Goal: Ask a question

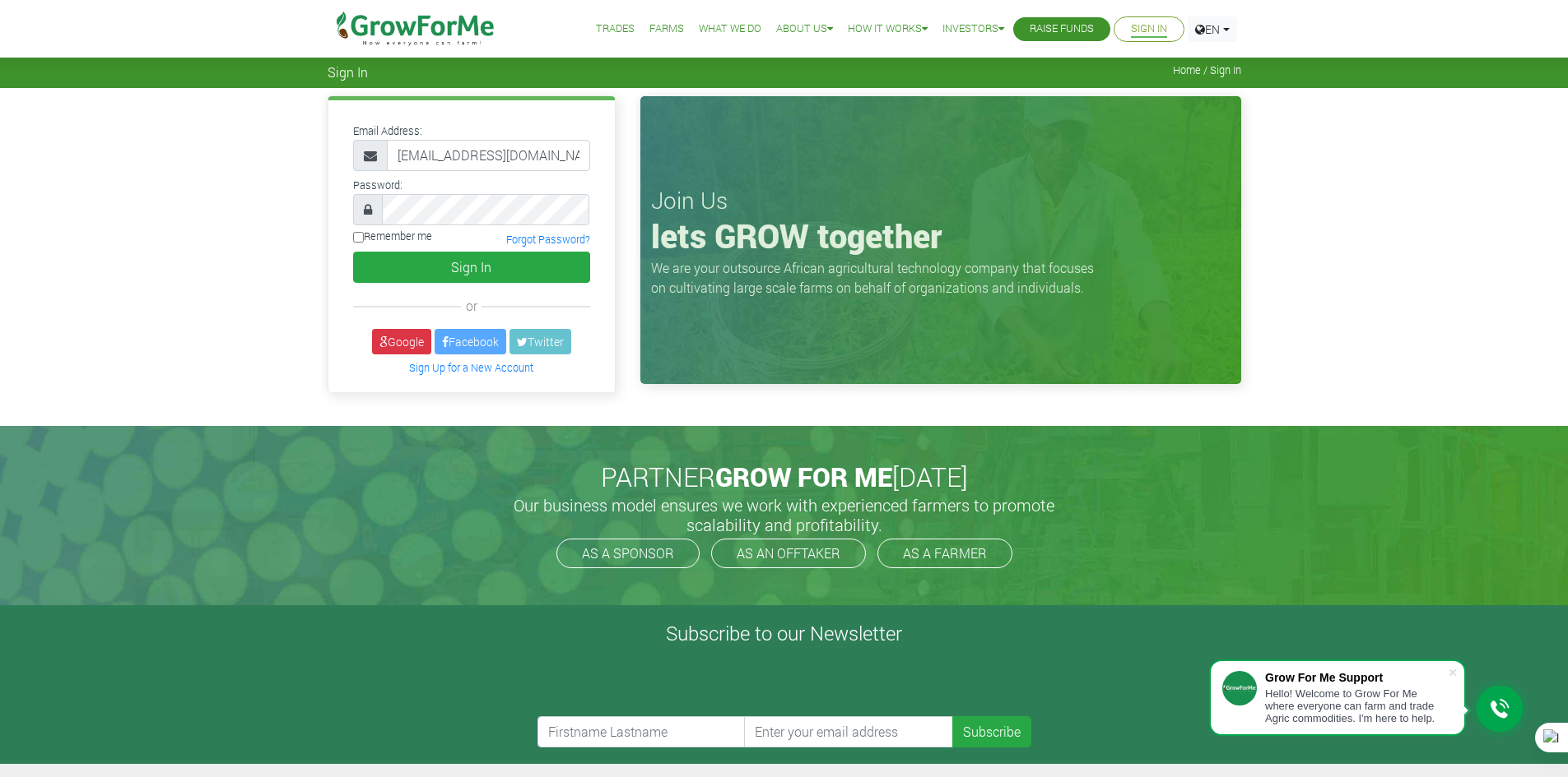
click at [367, 232] on label "Remember me" at bounding box center [392, 236] width 79 height 15
click at [364, 232] on input "Remember me" at bounding box center [358, 237] width 11 height 11
checkbox input "true"
click at [419, 259] on button "Sign In" at bounding box center [471, 267] width 237 height 32
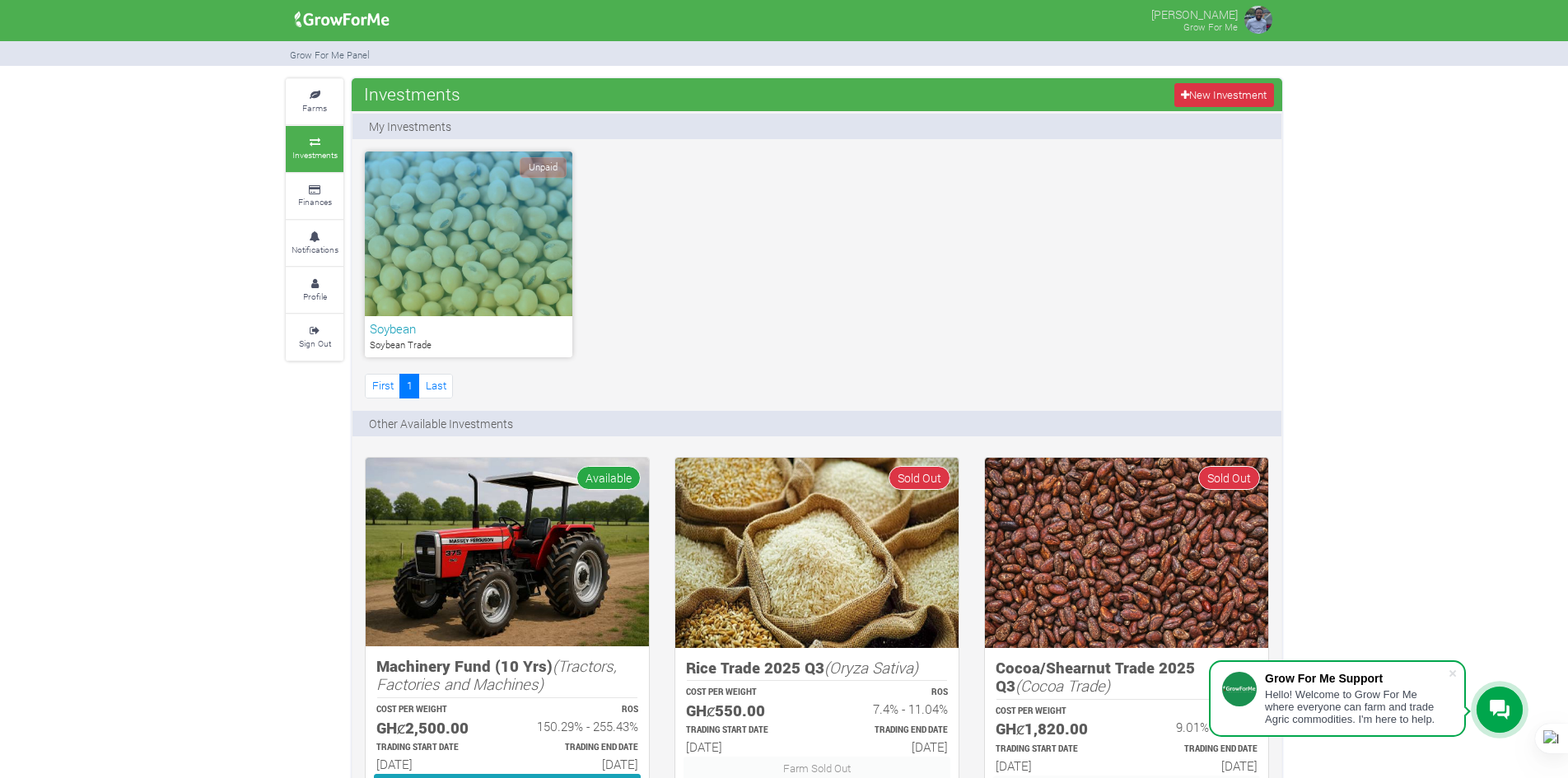
click at [1507, 707] on icon at bounding box center [1499, 710] width 20 height 20
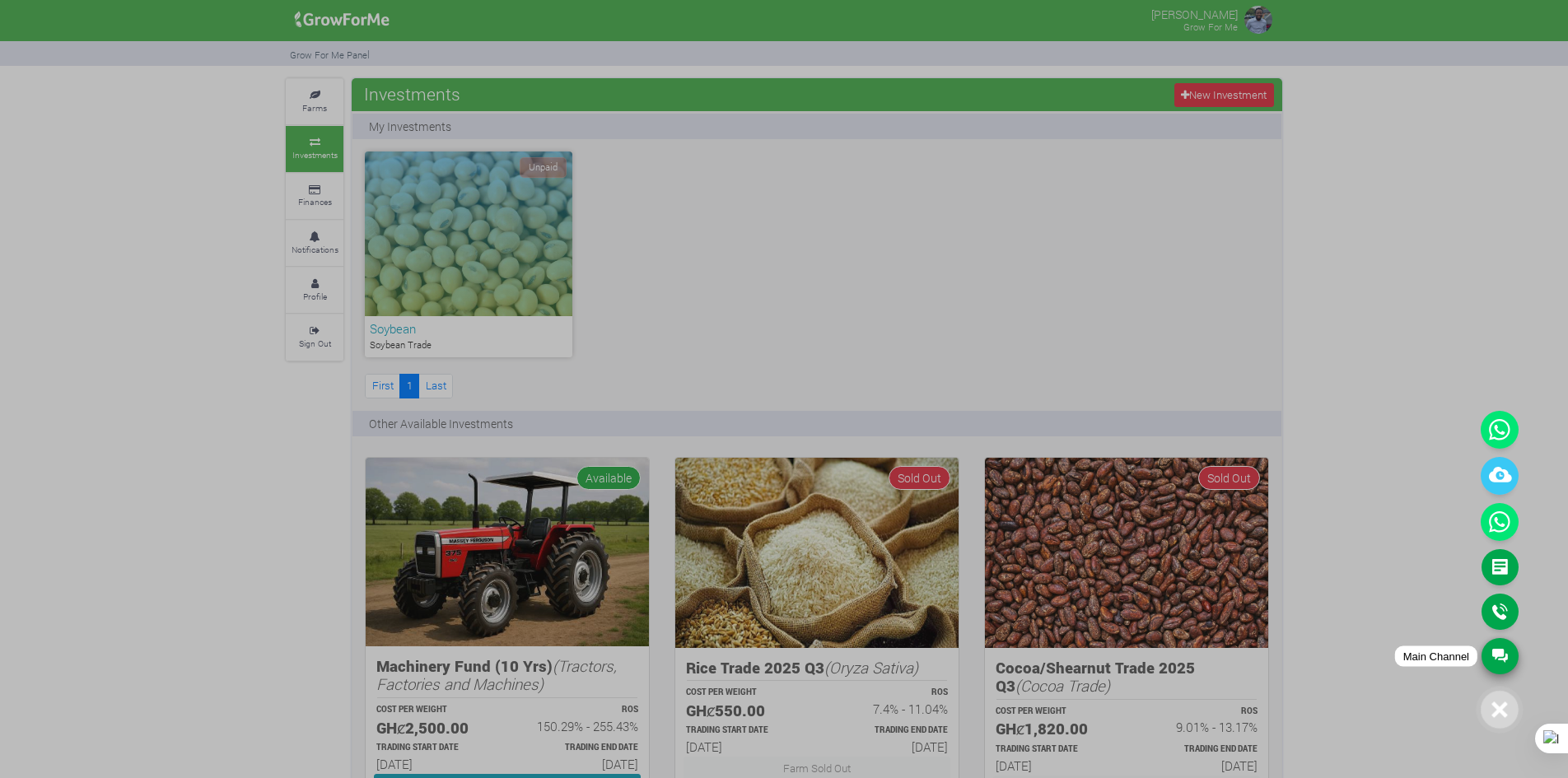
click at [1494, 649] on link "Main Channel" at bounding box center [1499, 657] width 37 height 36
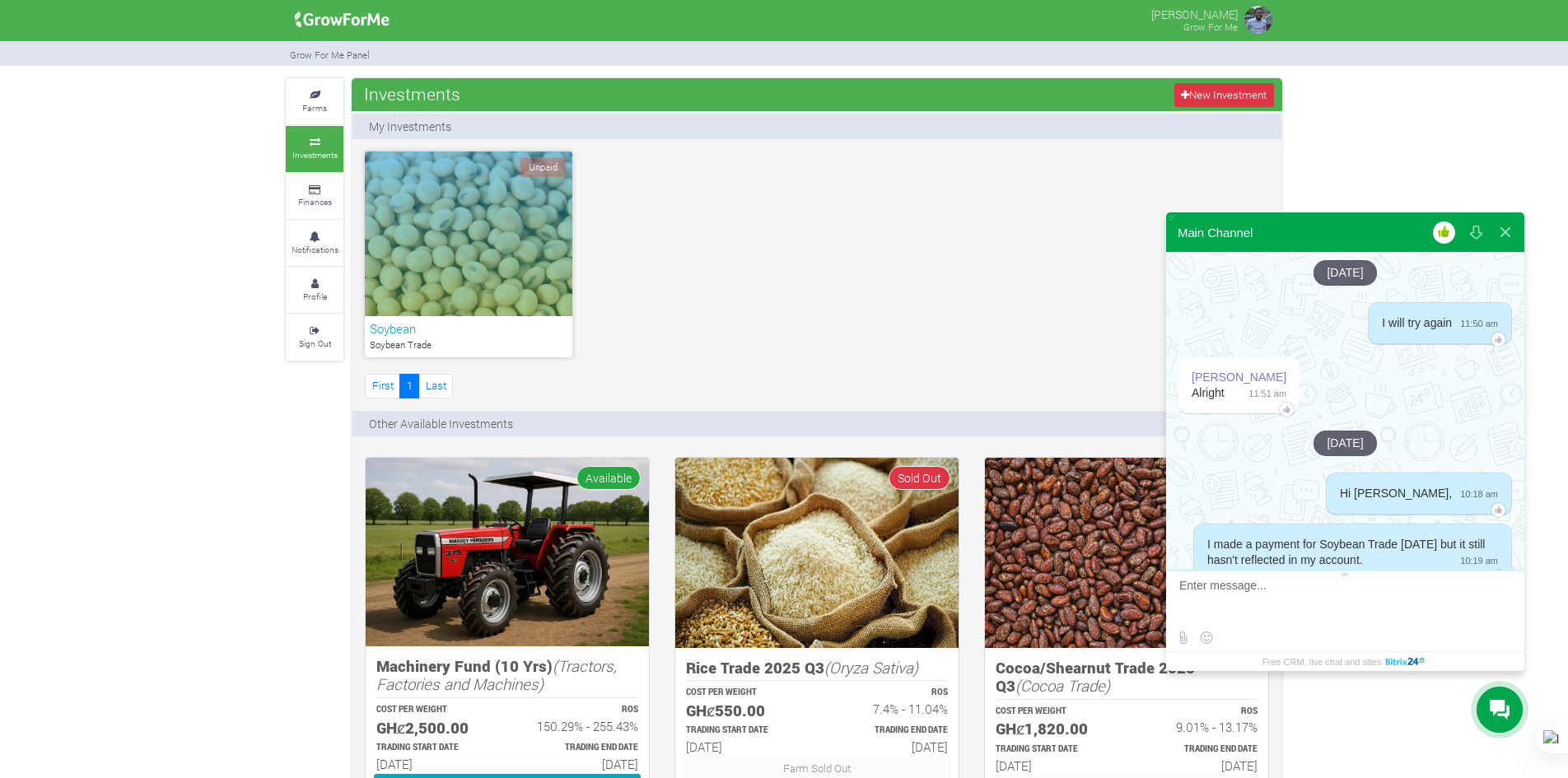
scroll to position [3657, 0]
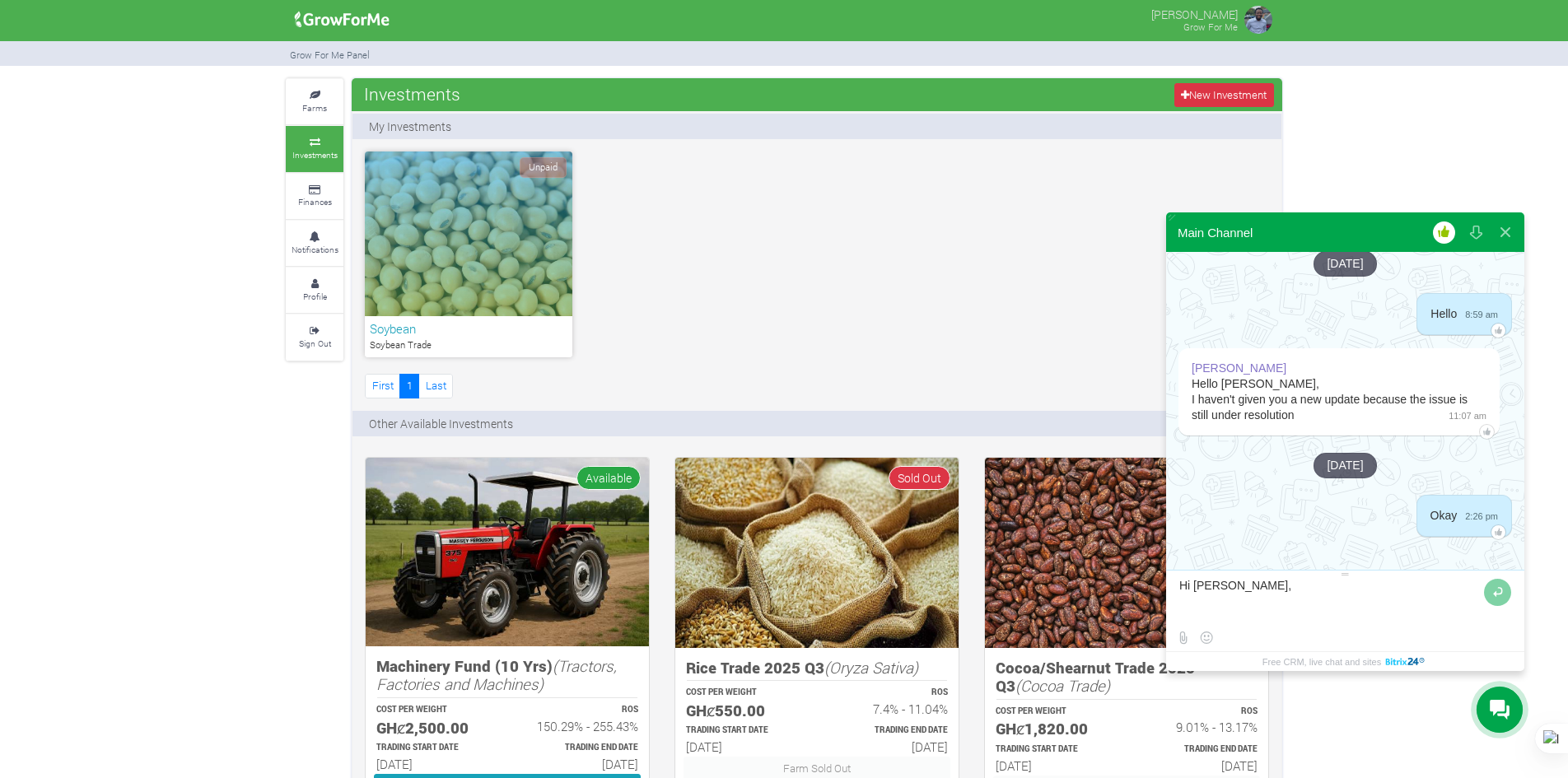
type textarea "Hi [PERSON_NAME],"
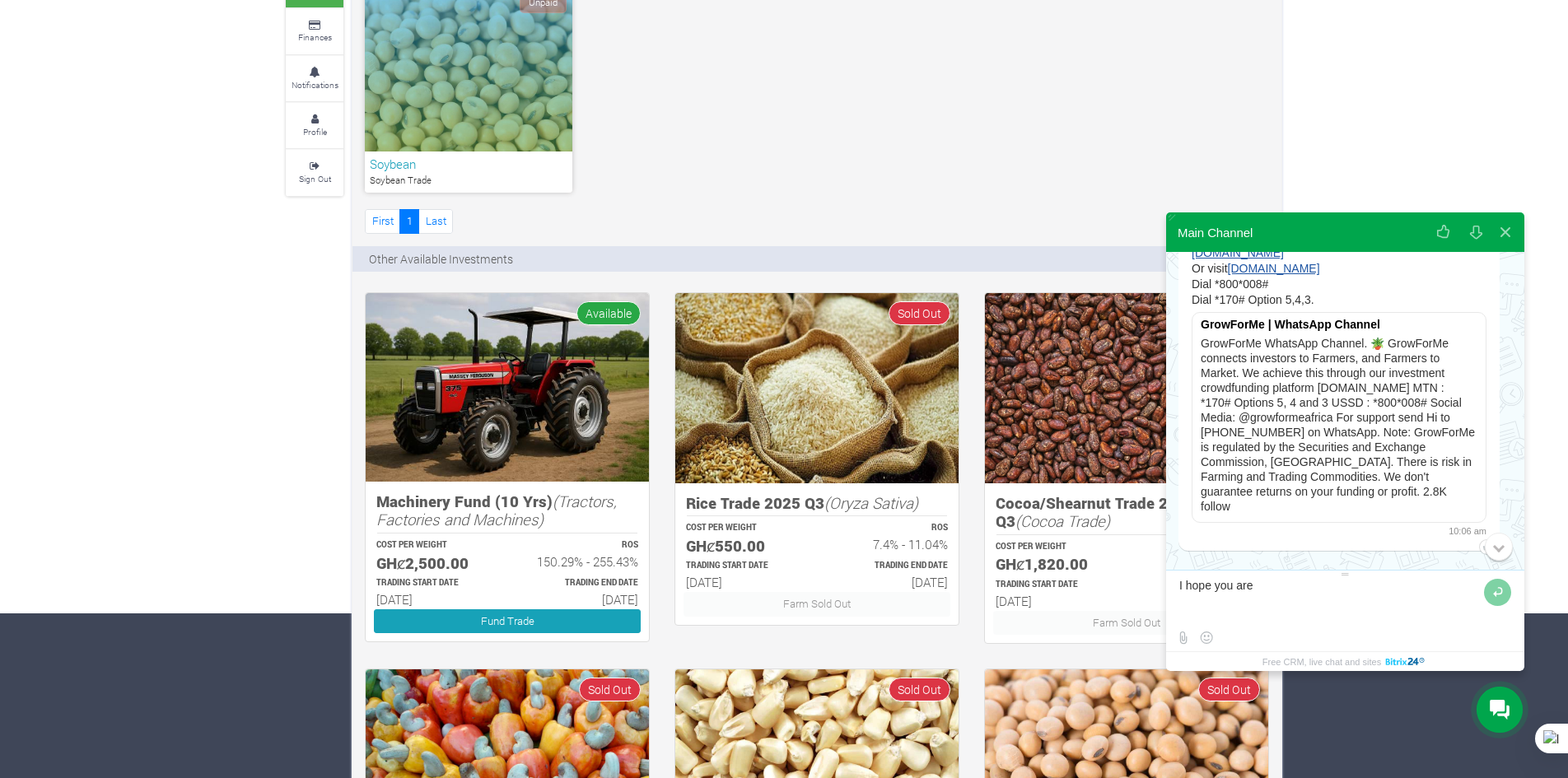
scroll to position [4154, 0]
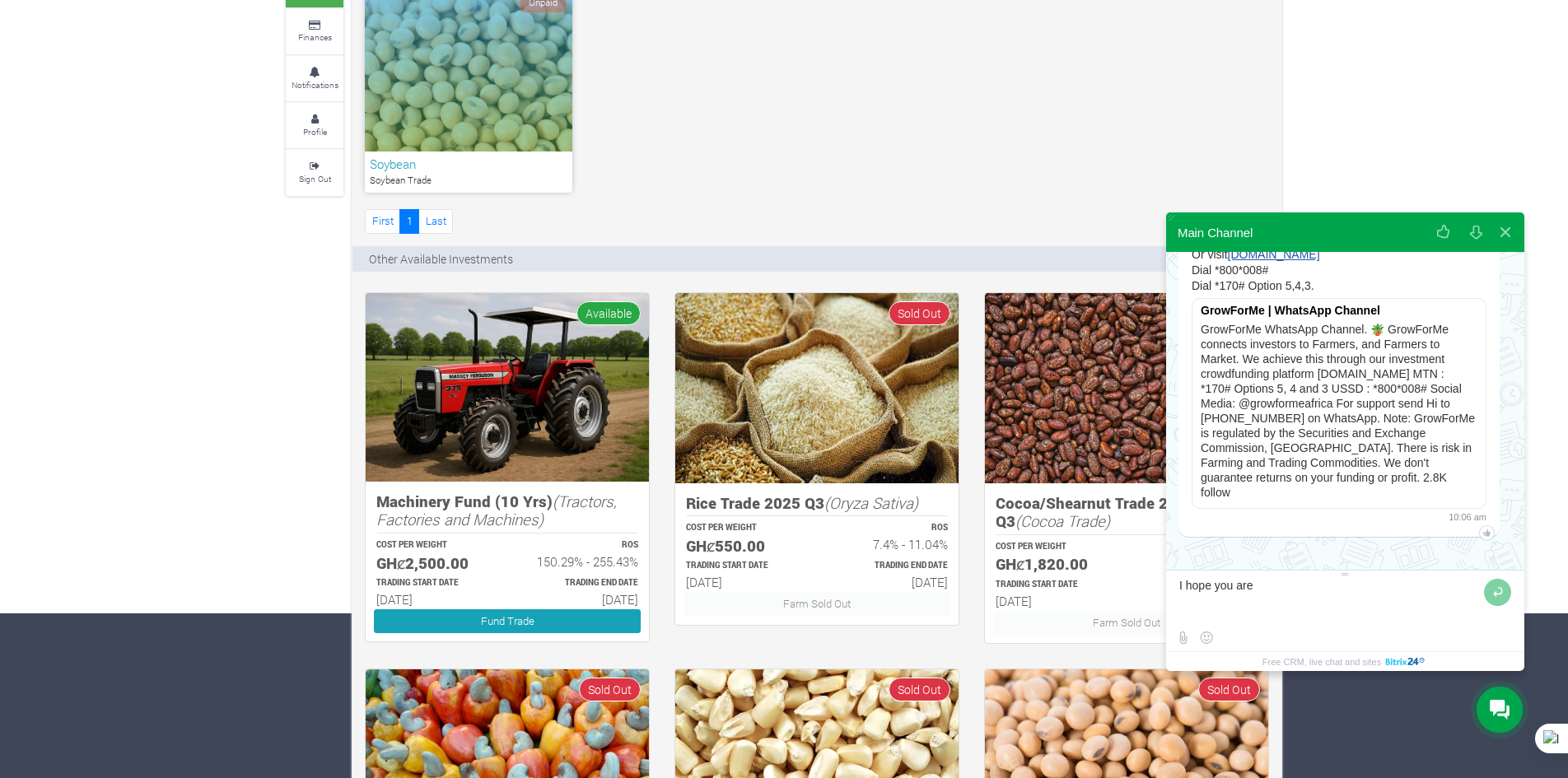
type textarea "I hope you are"
click at [1502, 714] on icon at bounding box center [1499, 710] width 20 height 21
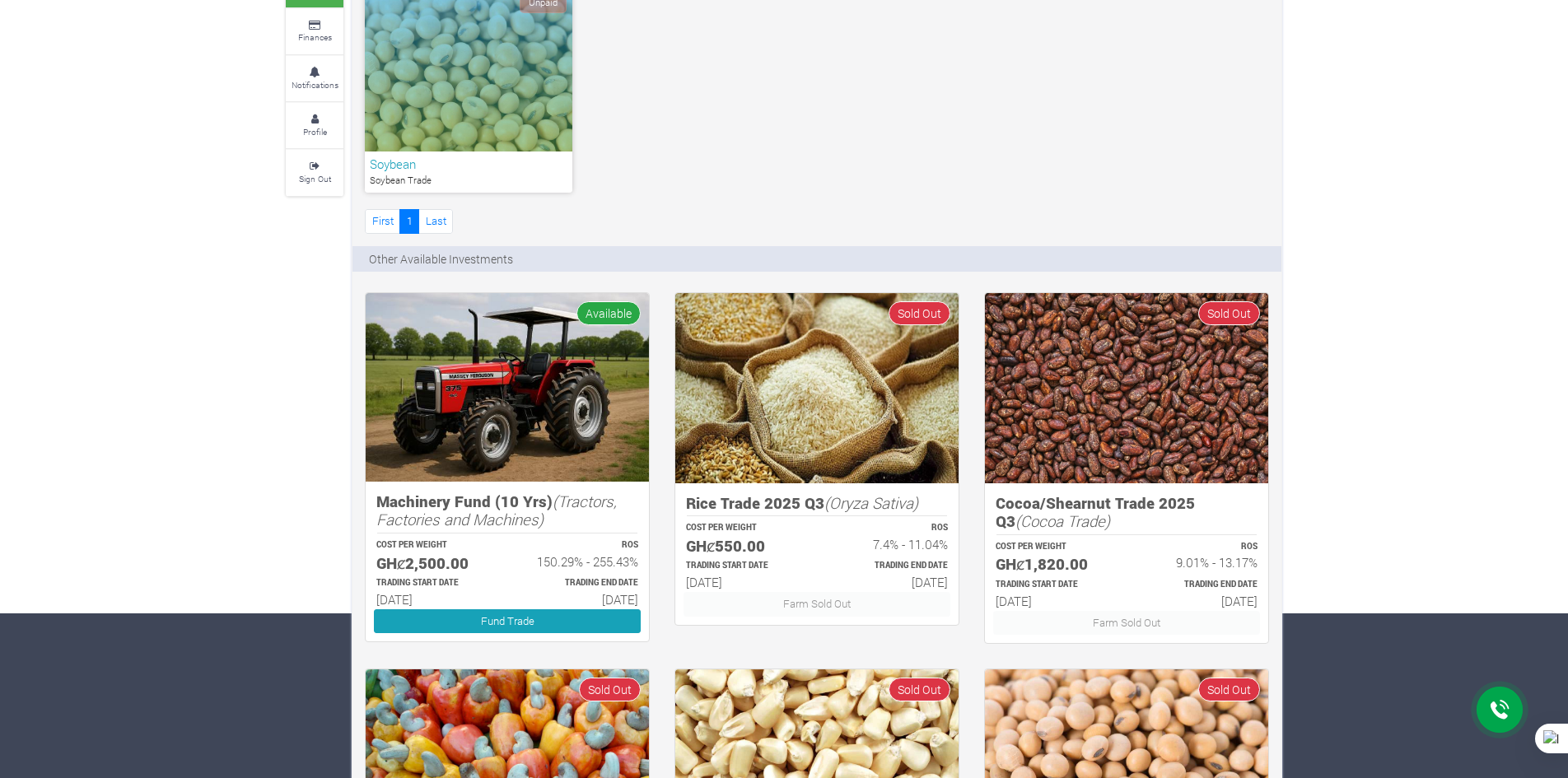
click at [1502, 714] on icon at bounding box center [1499, 710] width 20 height 21
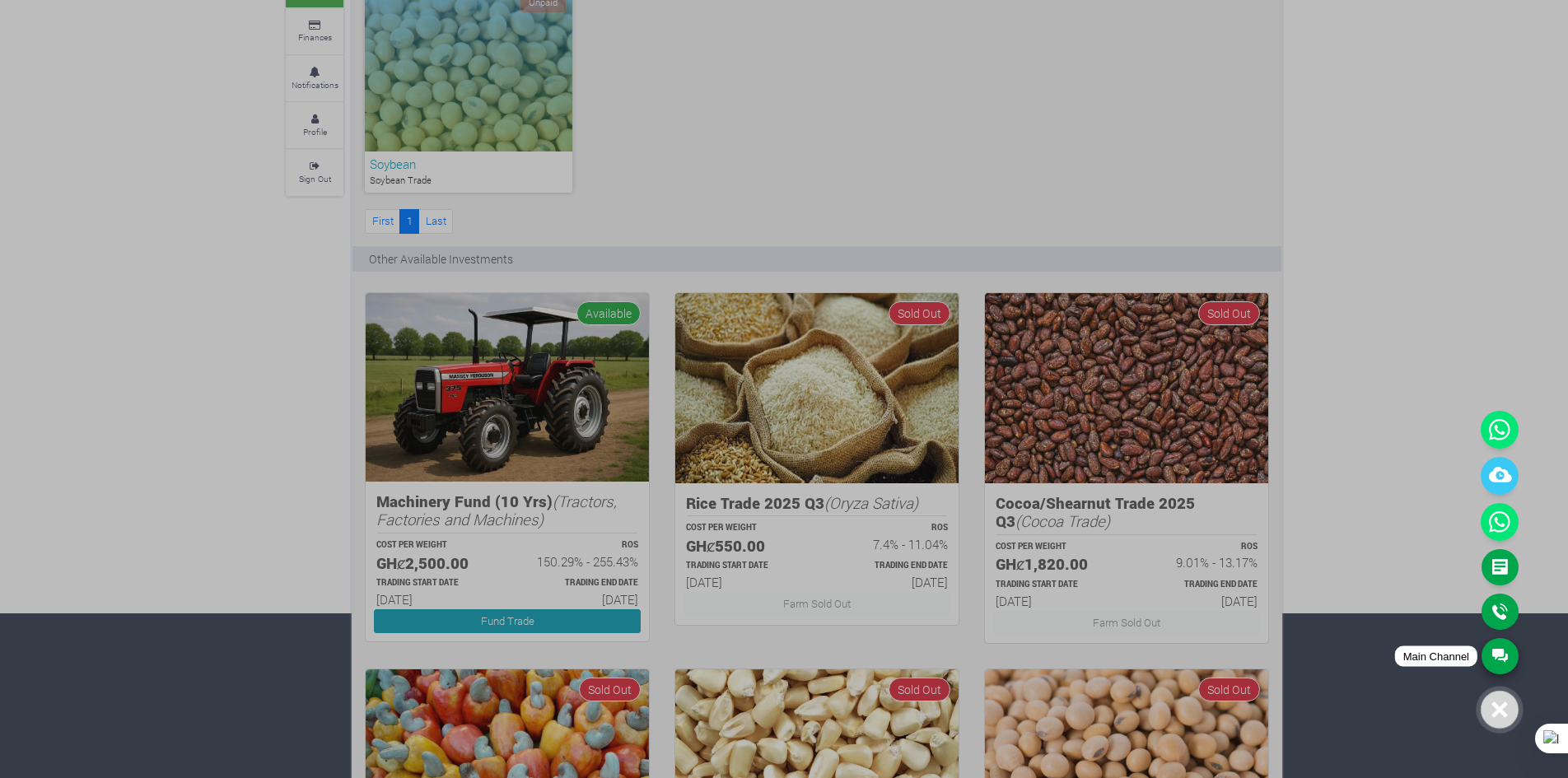
click at [1496, 642] on link "Main Channel" at bounding box center [1499, 657] width 37 height 36
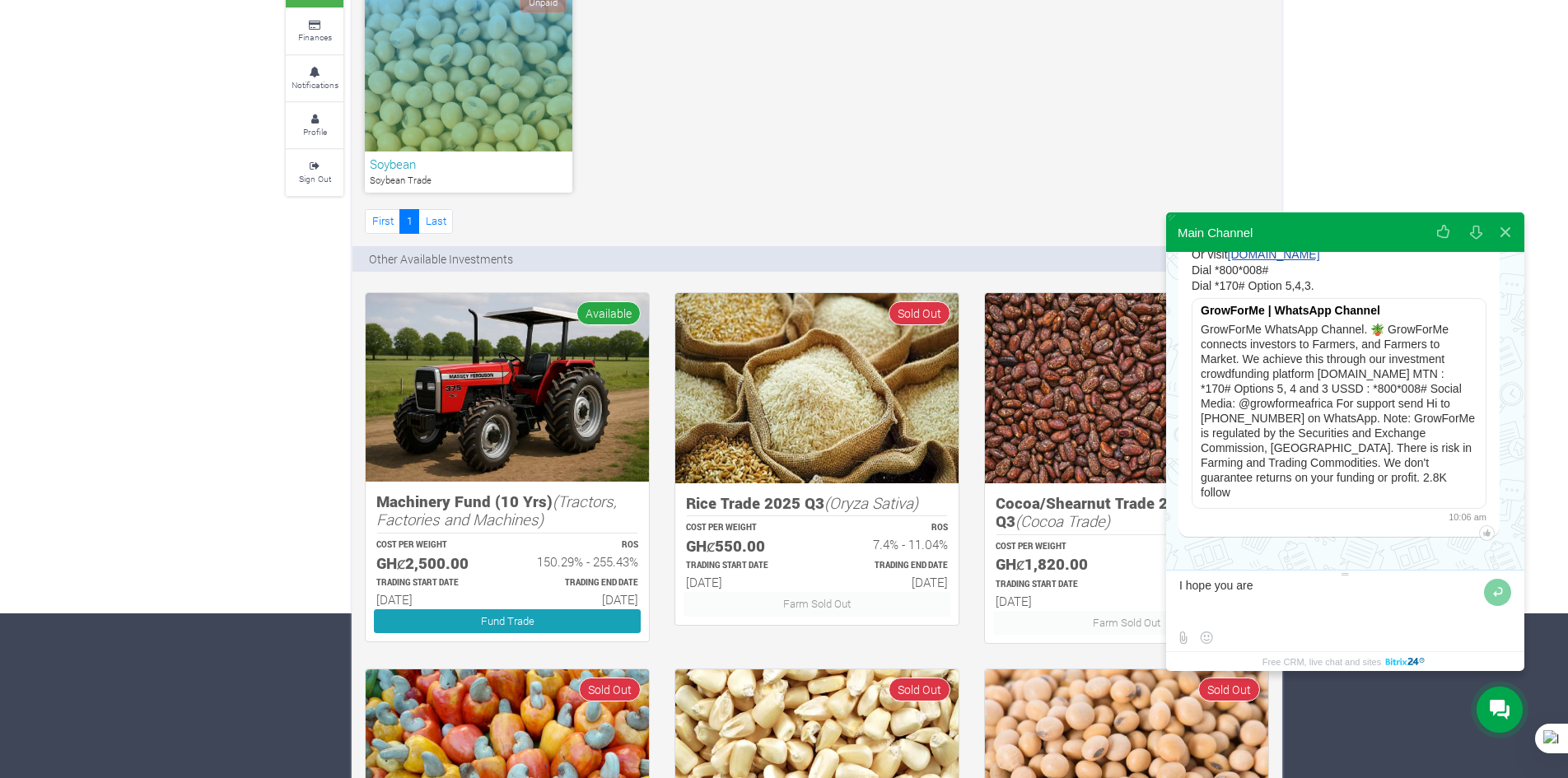
click at [1269, 581] on textarea "I hope you are" at bounding box center [1329, 600] width 301 height 44
type textarea "I hope you are good"
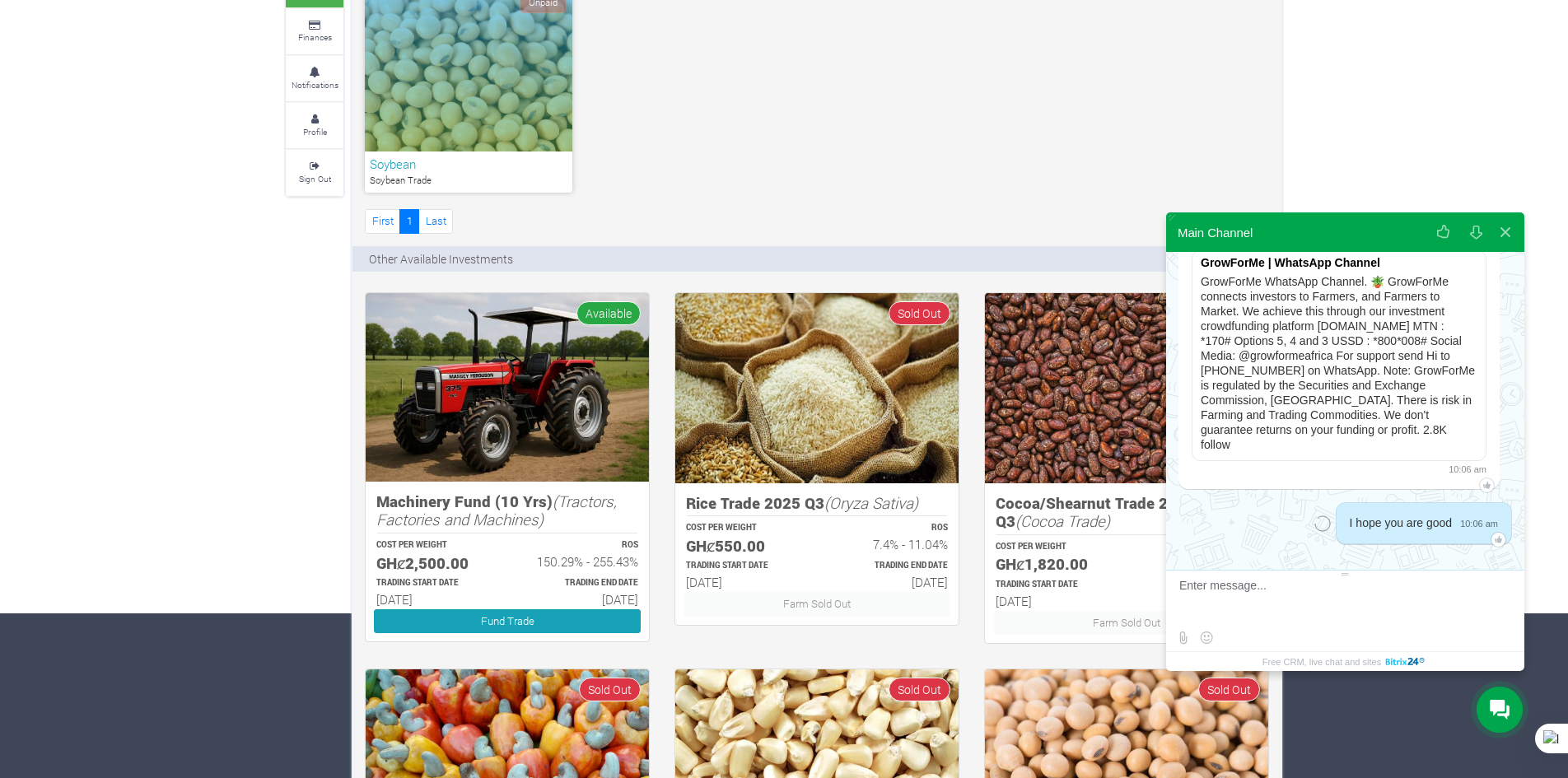
scroll to position [4209, 0]
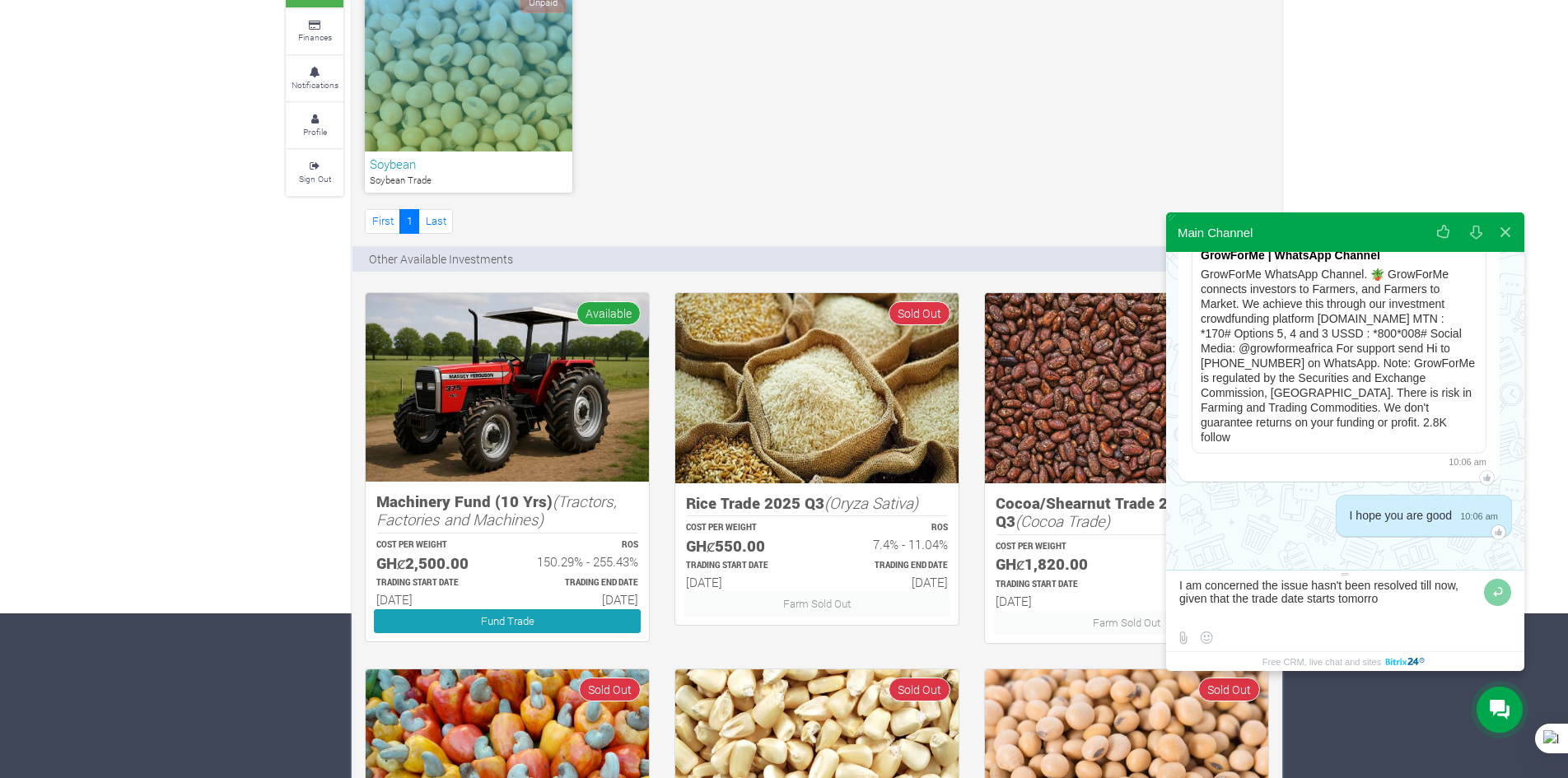
type textarea "I am concerned the issue hasn't been resolved till now, given that the trade da…"
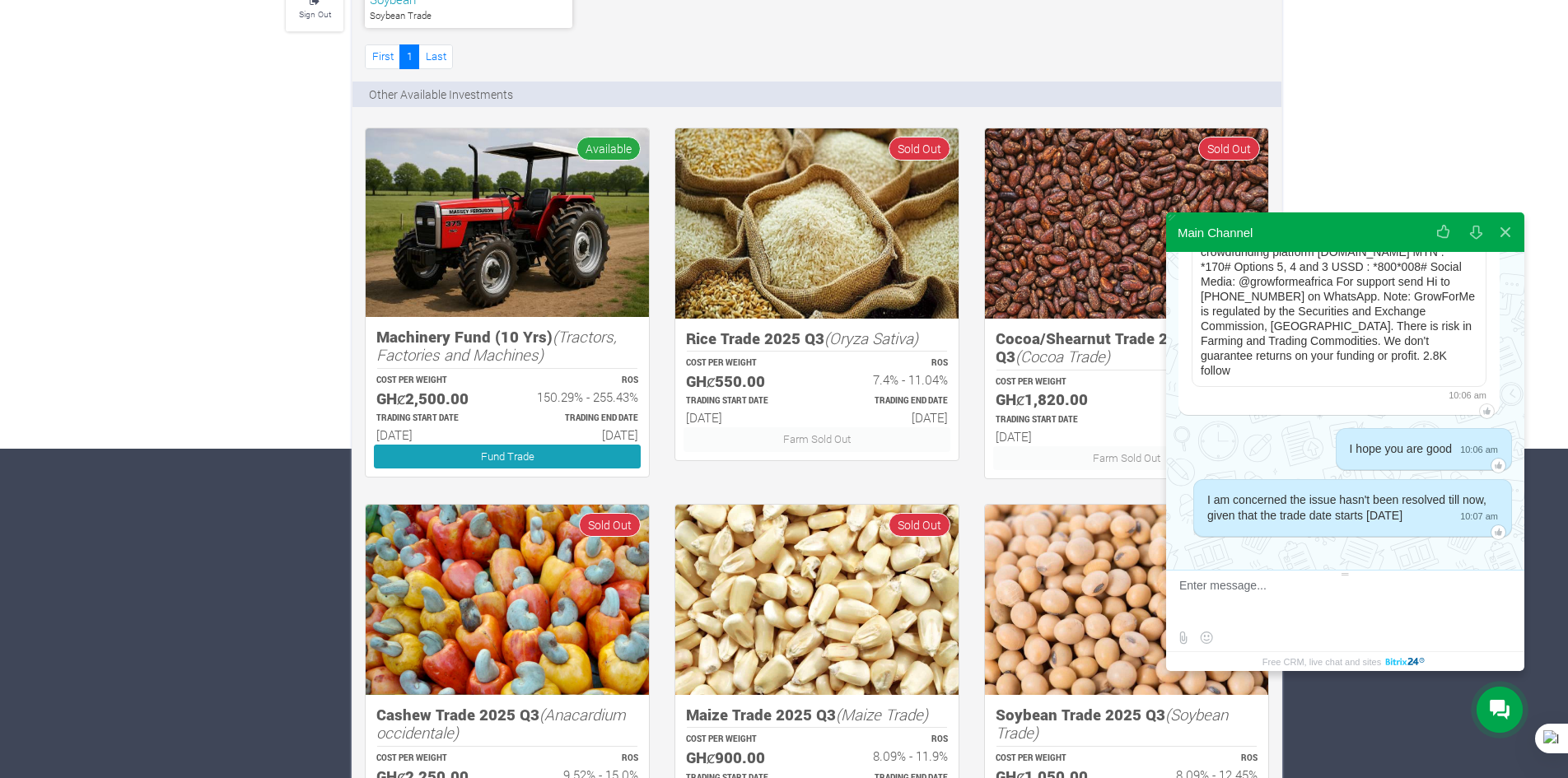
scroll to position [4044, 0]
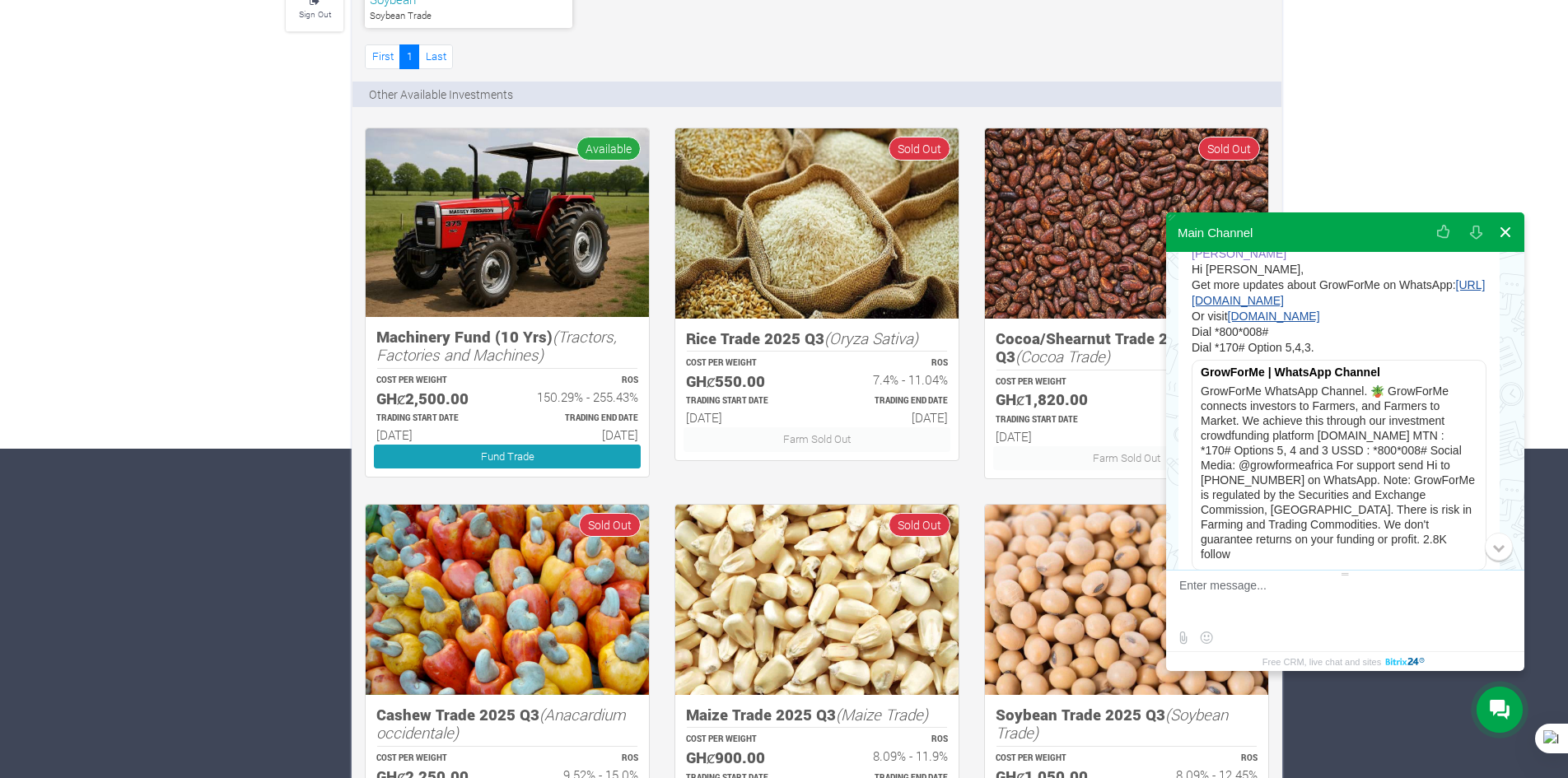
drag, startPoint x: 1512, startPoint y: 235, endPoint x: 1504, endPoint y: 232, distance: 8.5
click at [1512, 235] on button at bounding box center [1505, 233] width 30 height 40
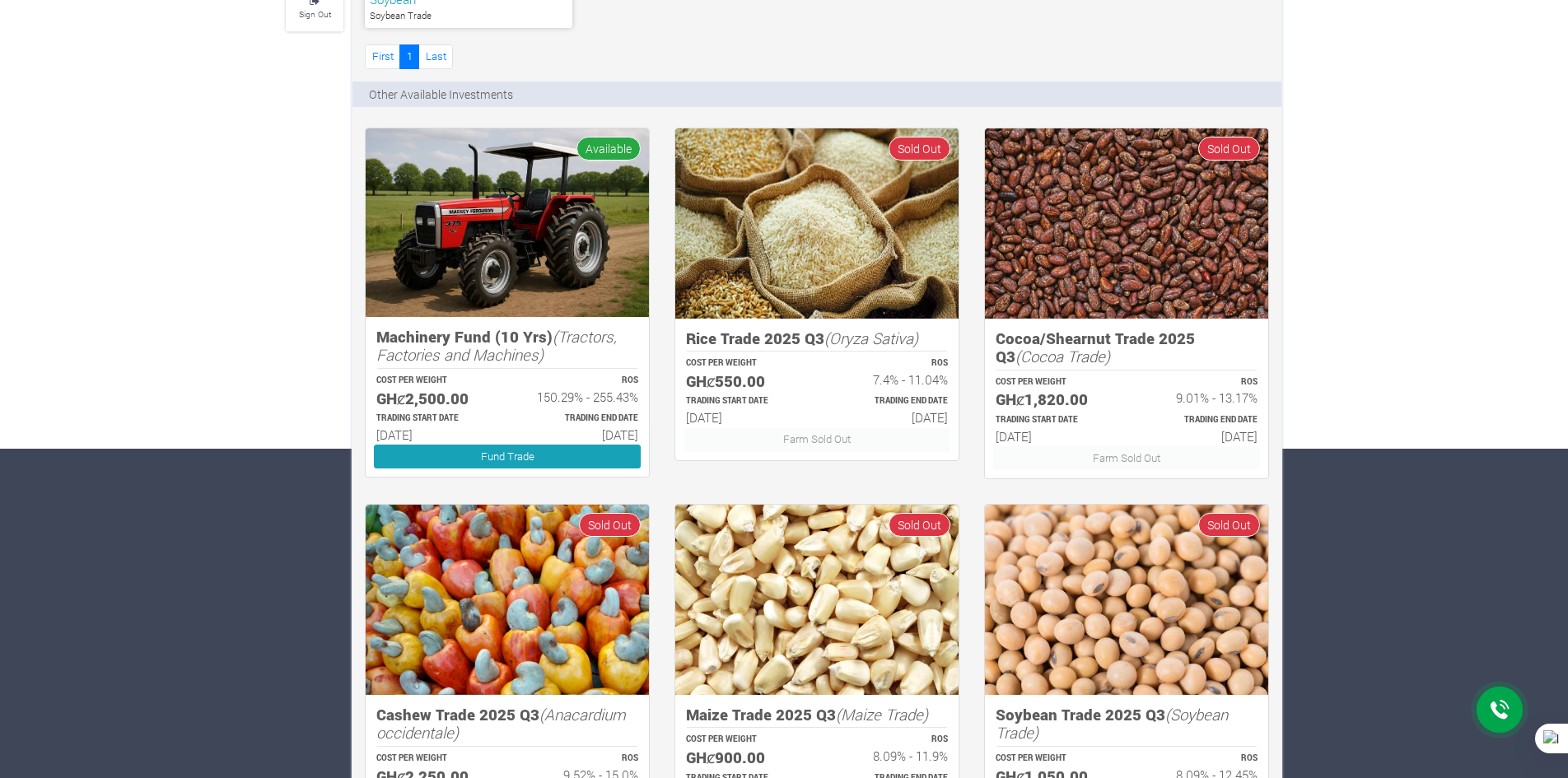
click at [1506, 725] on div at bounding box center [1499, 710] width 46 height 46
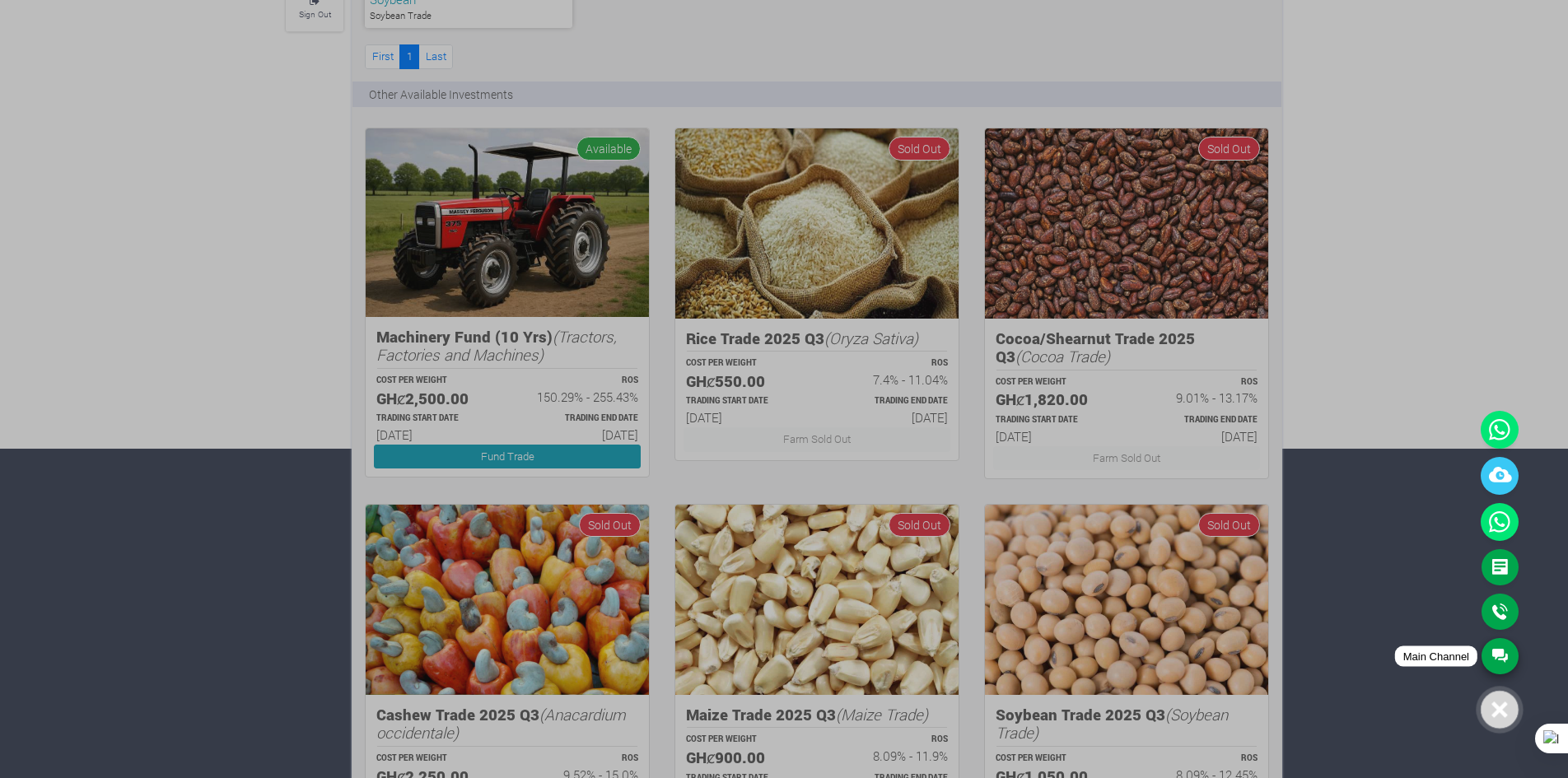
click at [1491, 642] on link "Main Channel" at bounding box center [1499, 657] width 37 height 36
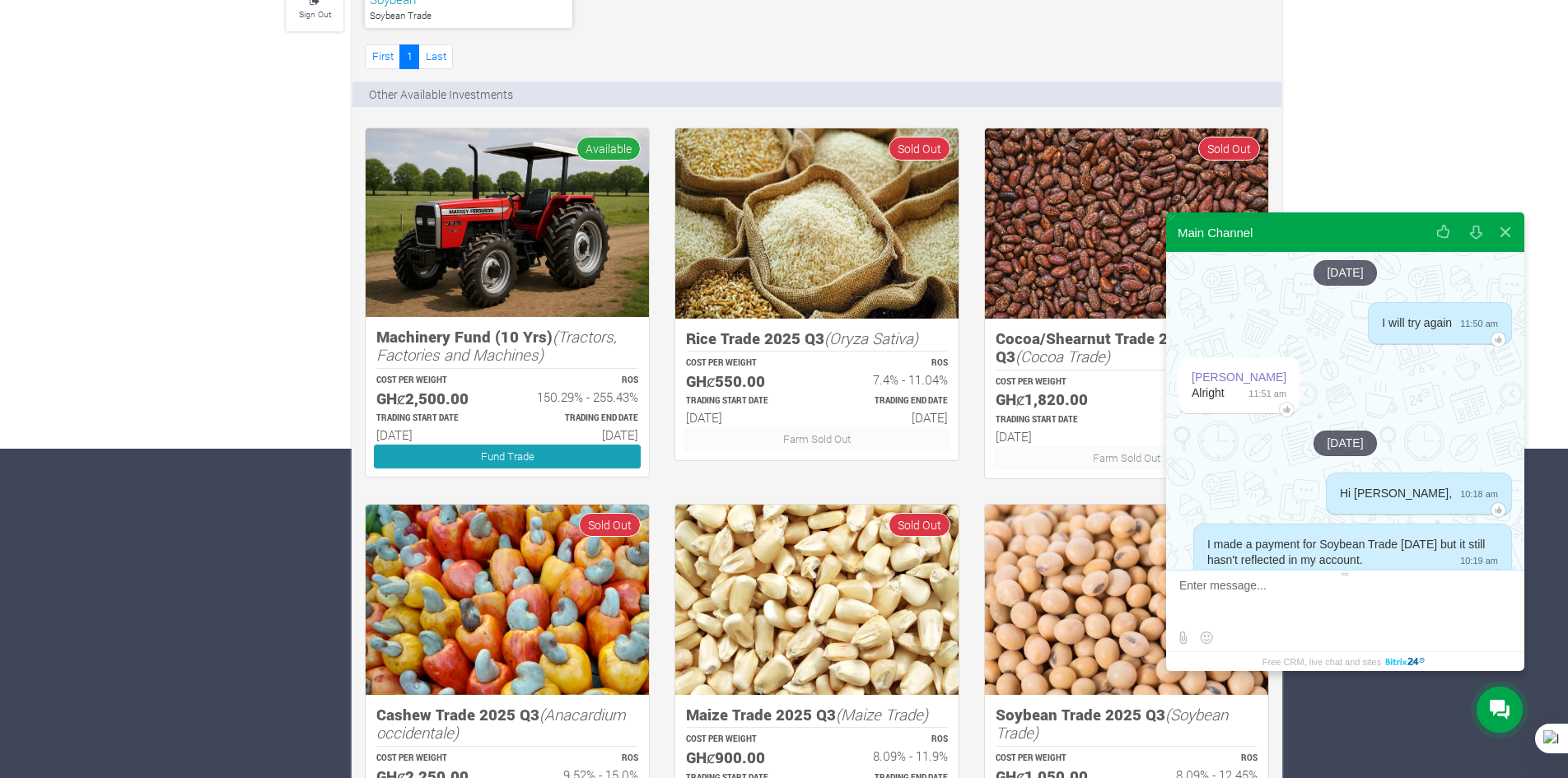
scroll to position [4290, 0]
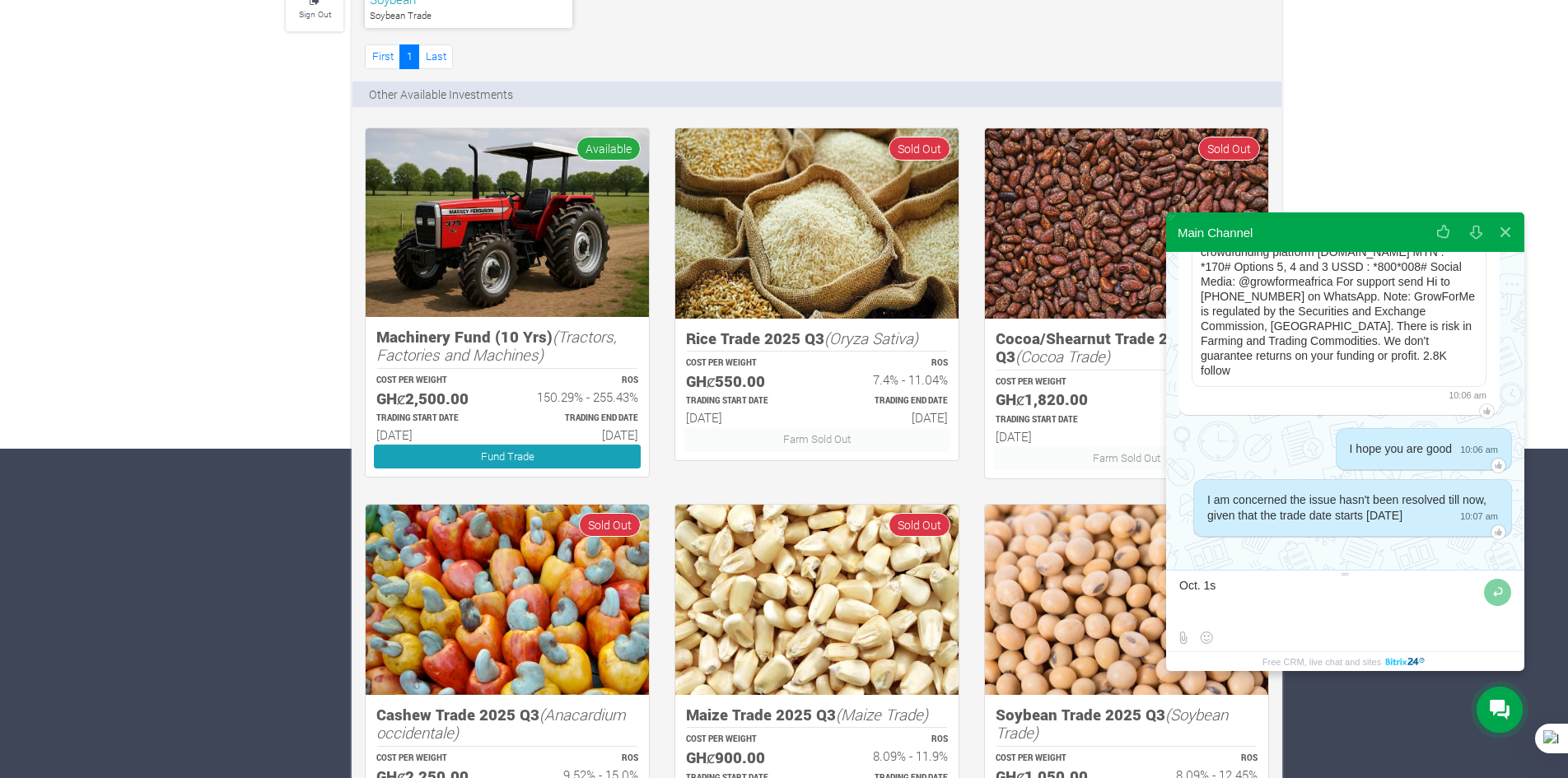
type textarea "[DATE]"
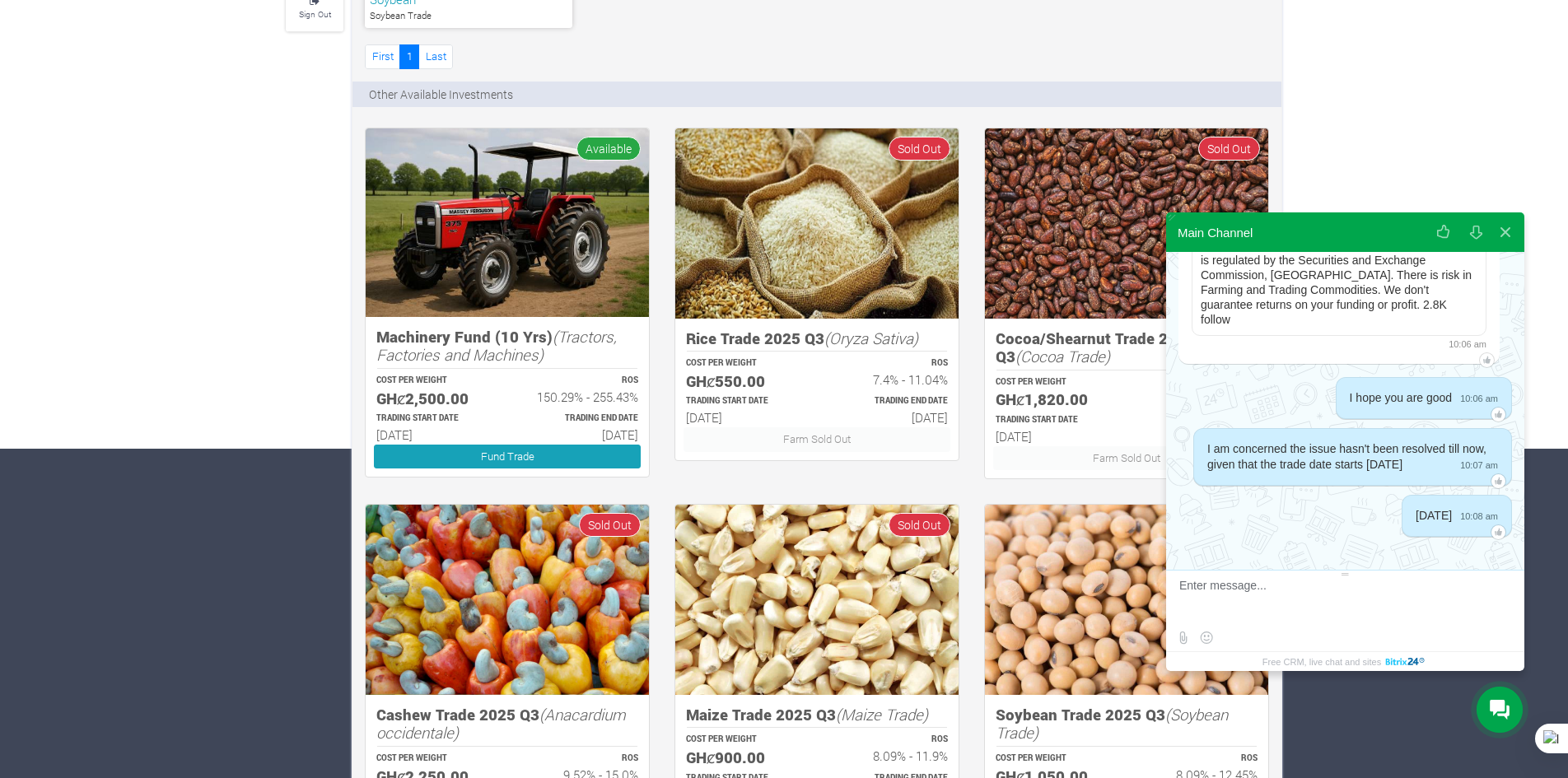
scroll to position [247, 0]
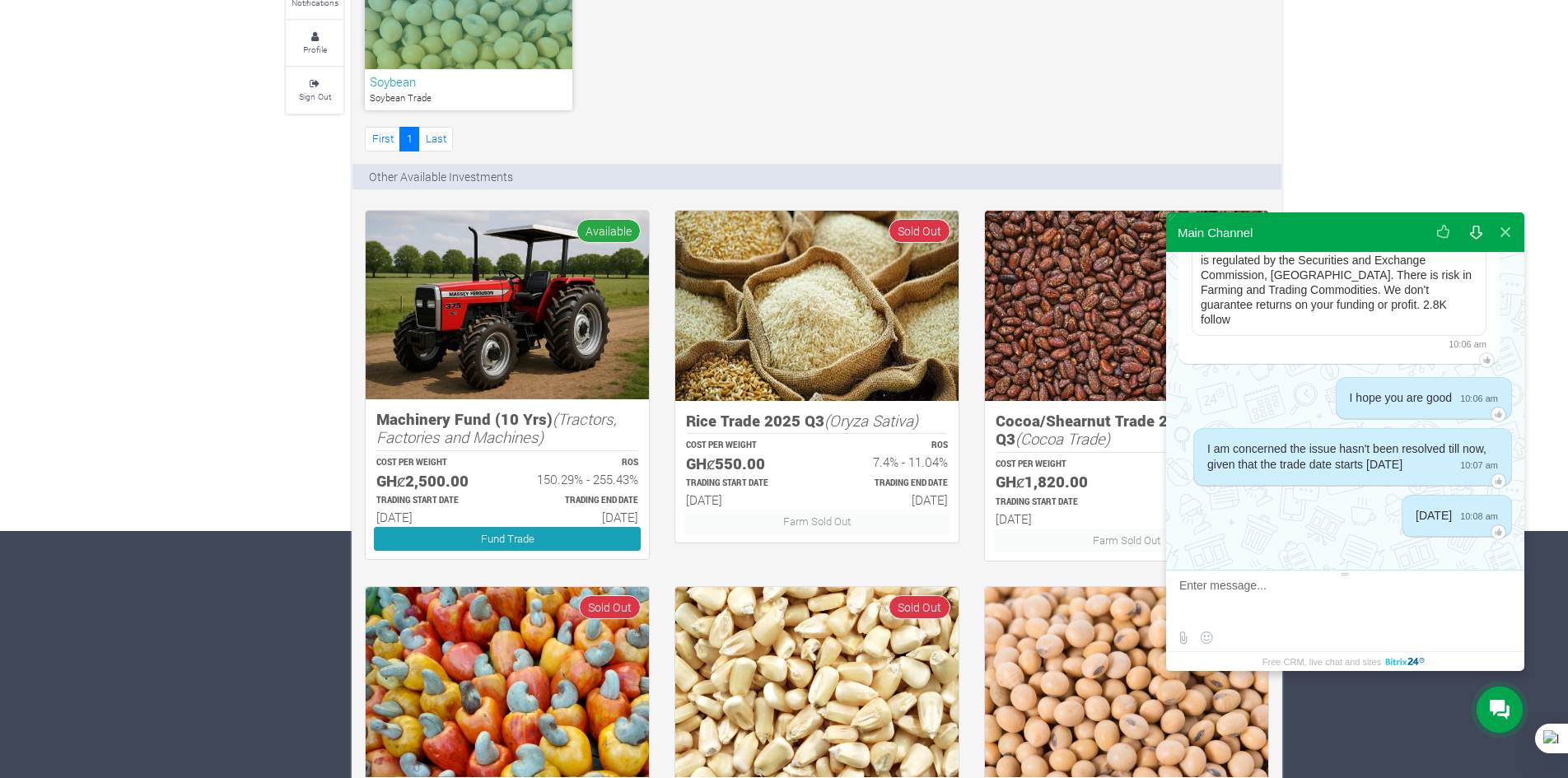
click at [1472, 232] on button at bounding box center [1475, 233] width 30 height 40
click at [1506, 239] on button at bounding box center [1505, 233] width 30 height 40
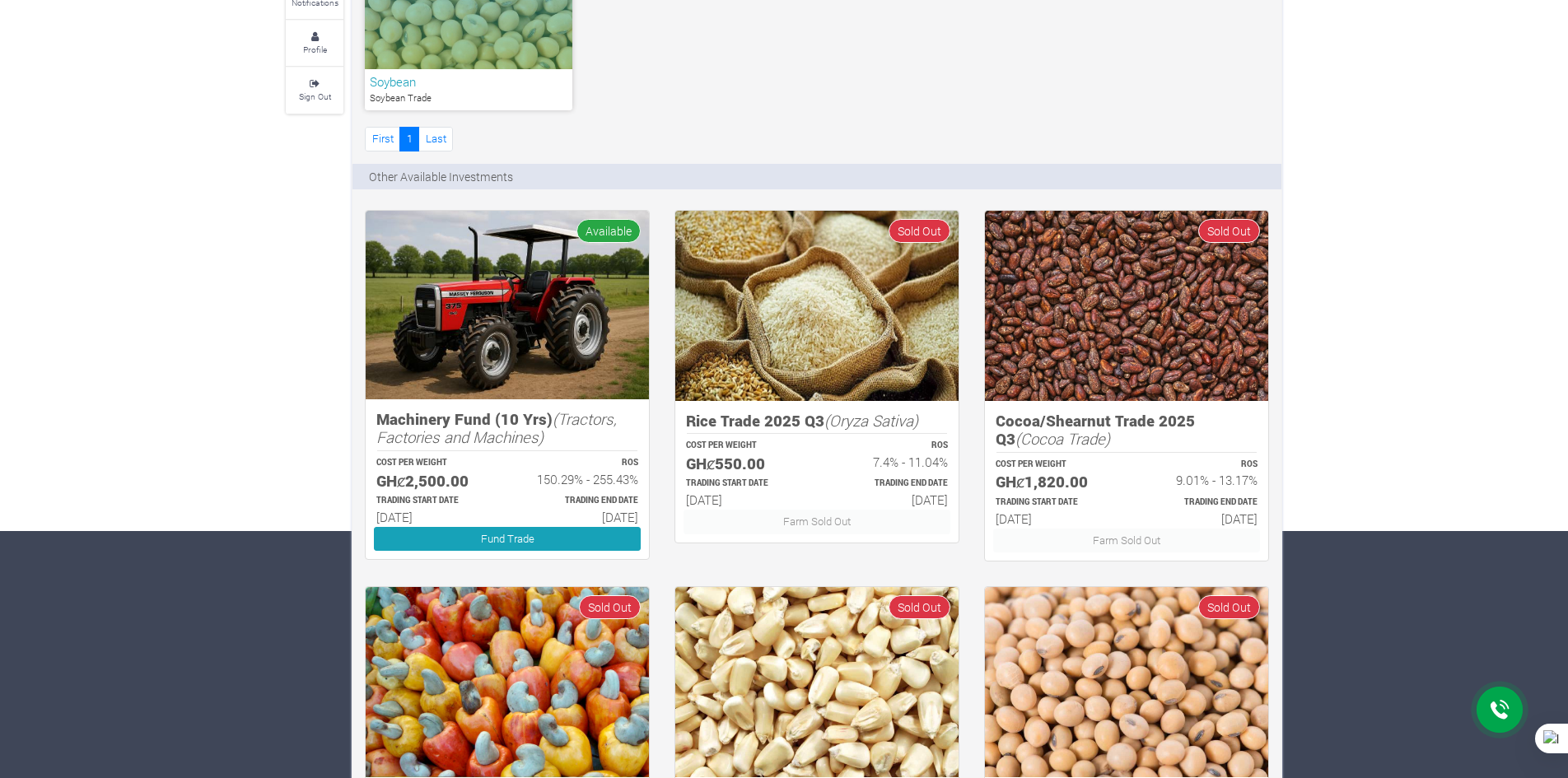
click at [1499, 720] on icon at bounding box center [1499, 710] width 20 height 21
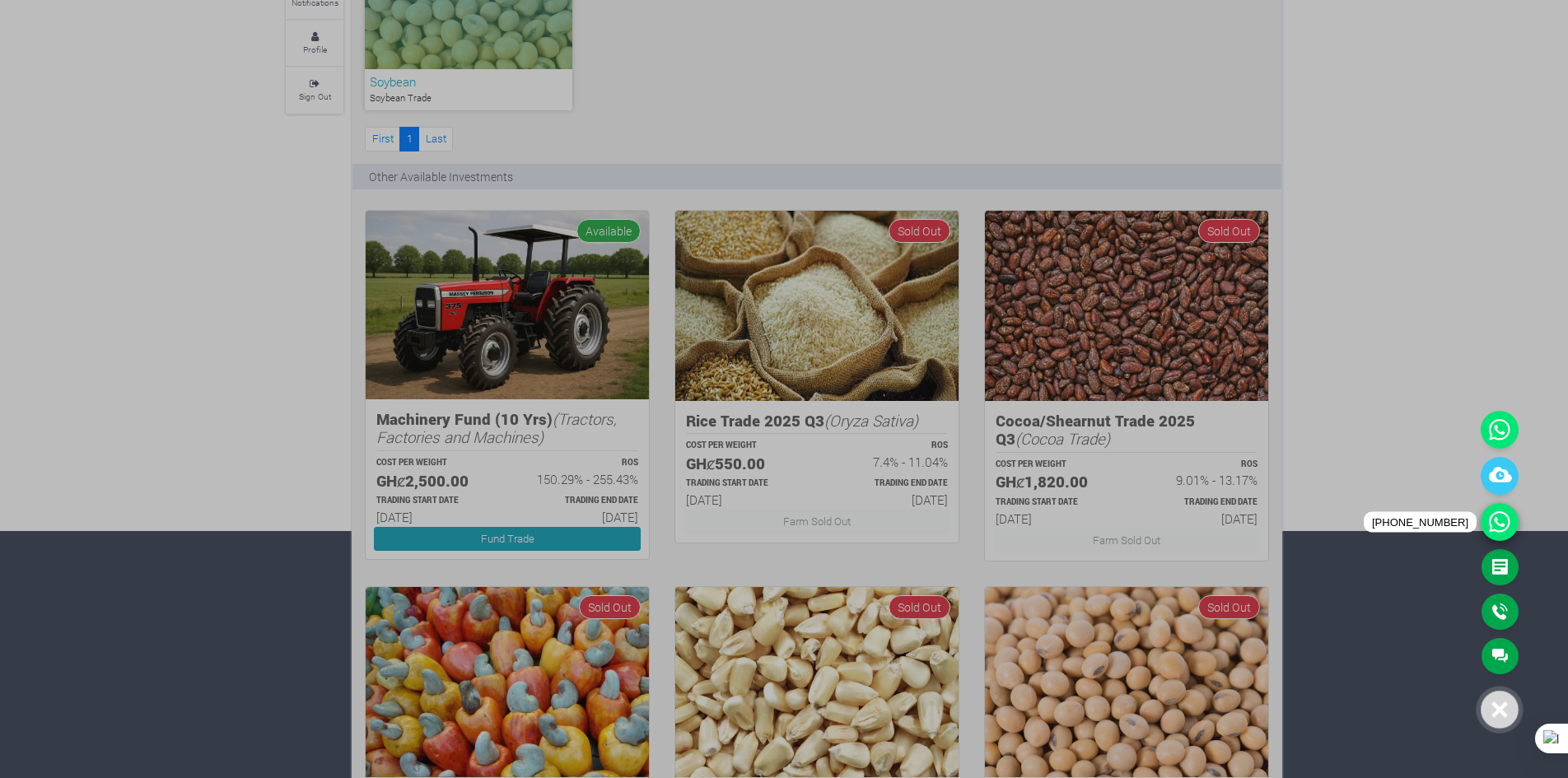
click at [1497, 533] on icon at bounding box center [1499, 523] width 38 height 38
click at [1496, 648] on link "Main Channel" at bounding box center [1499, 657] width 37 height 36
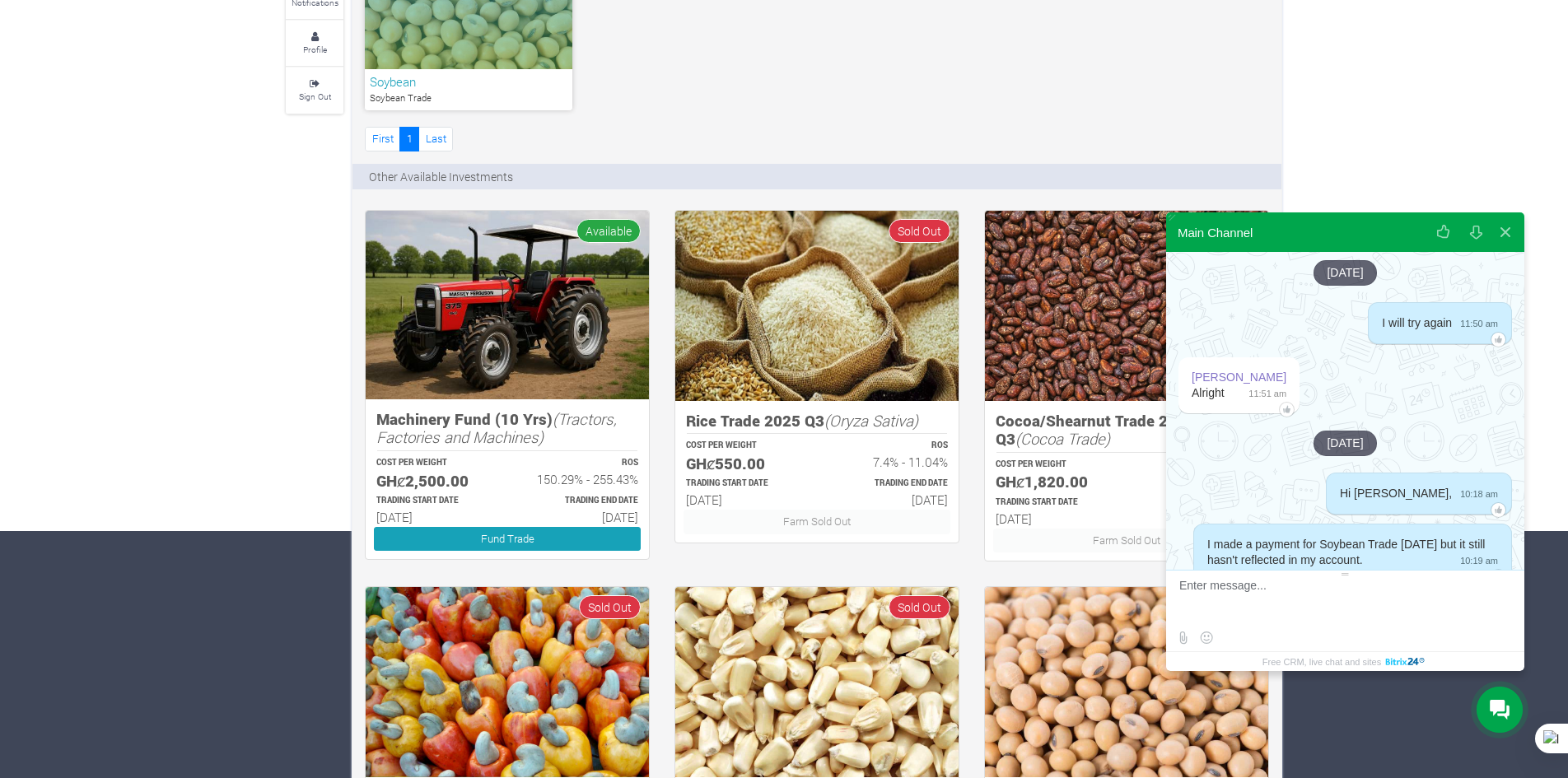
scroll to position [4342, 0]
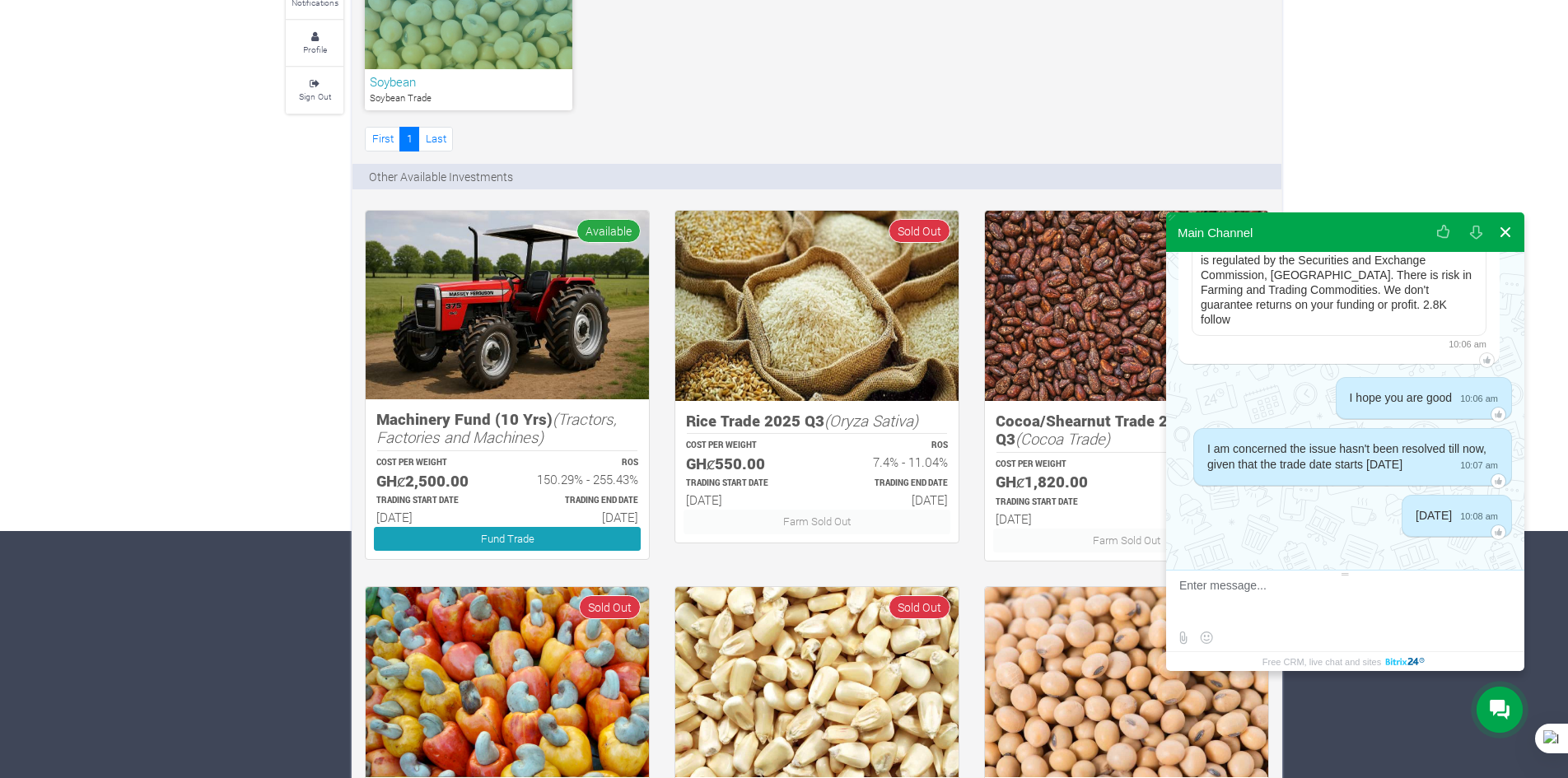
click at [1498, 227] on button at bounding box center [1505, 233] width 30 height 40
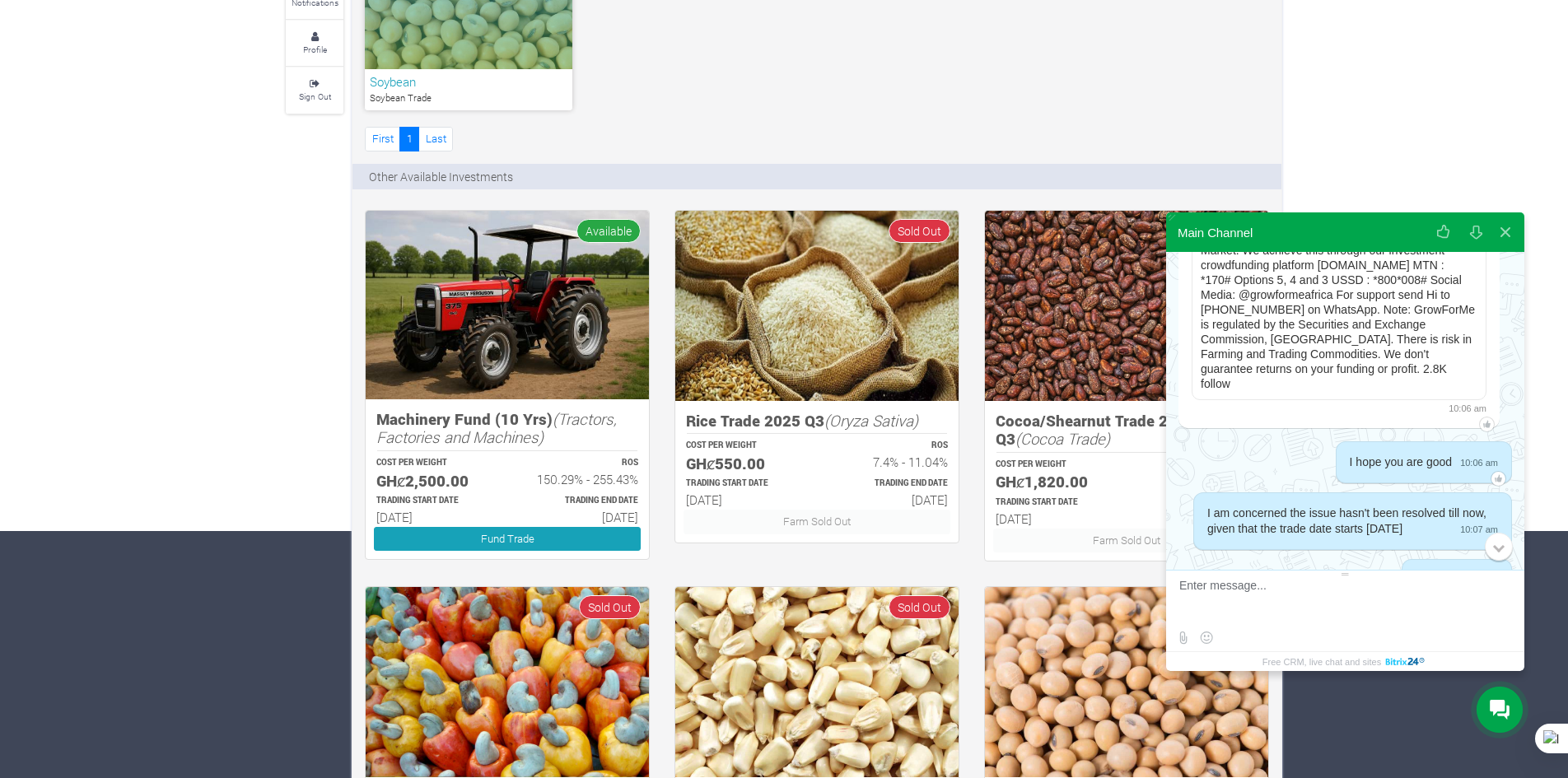
scroll to position [4626, 0]
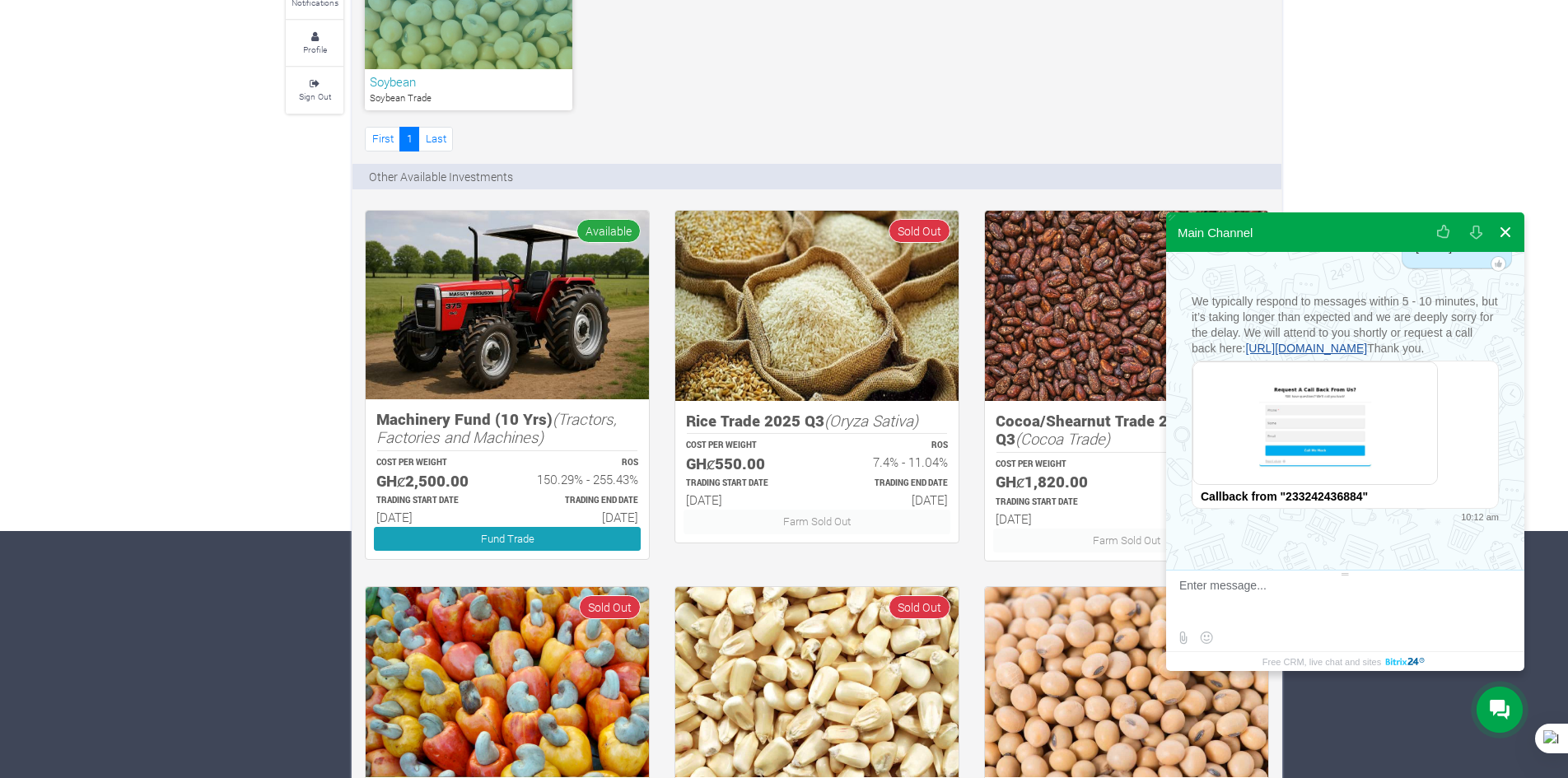
click at [1507, 228] on button at bounding box center [1505, 233] width 30 height 40
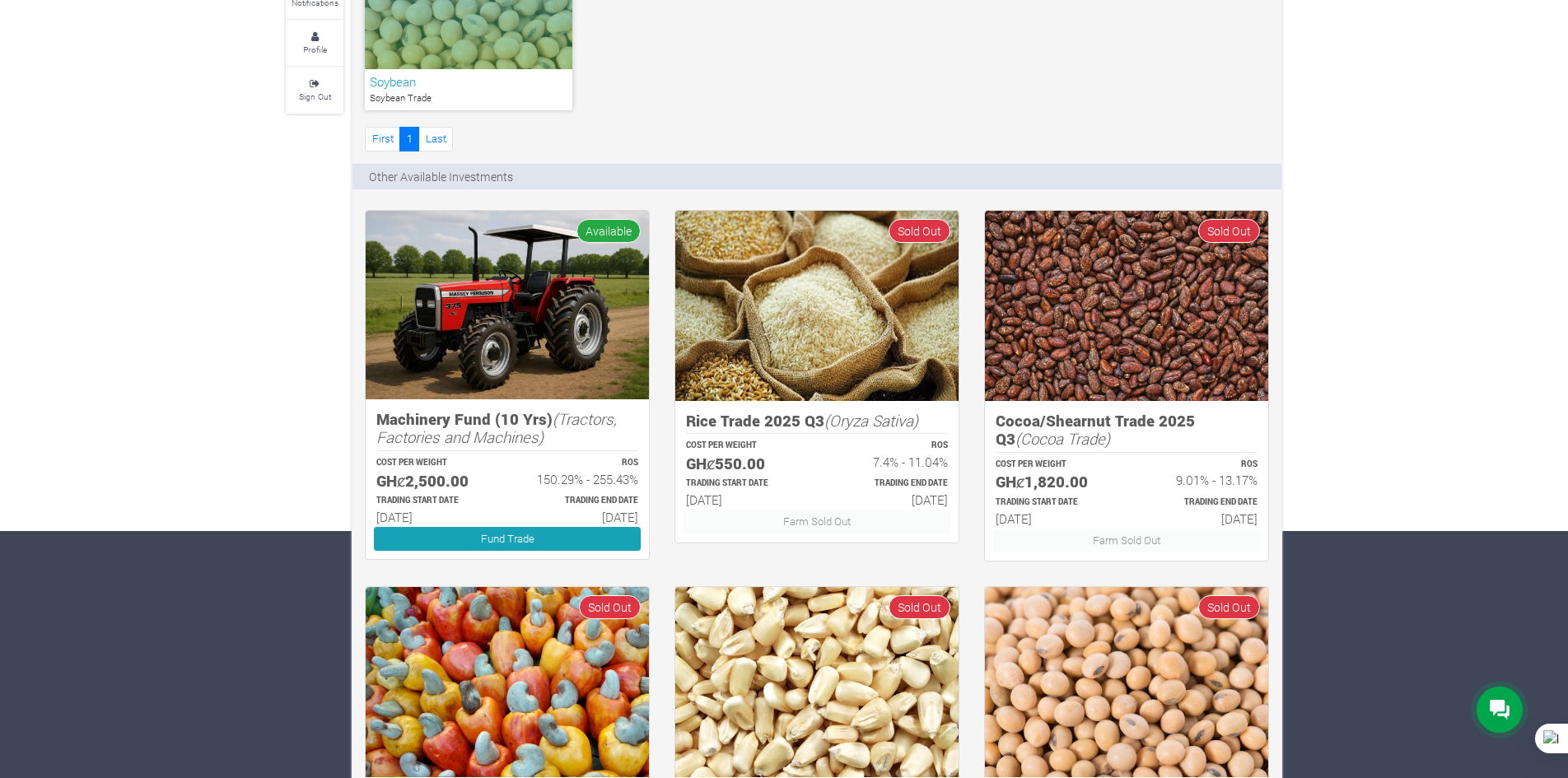
click at [1497, 696] on div at bounding box center [1499, 710] width 46 height 46
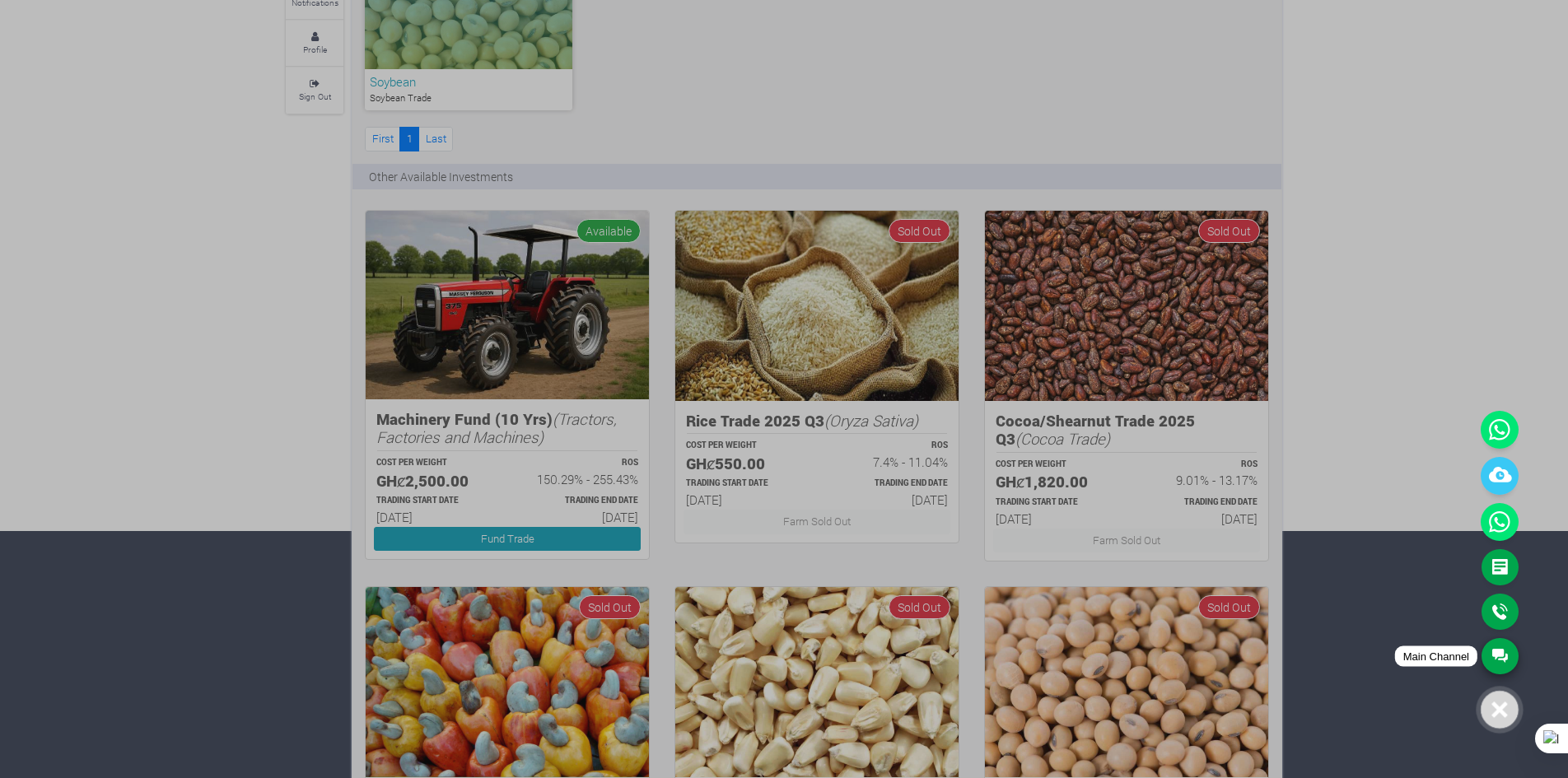
click at [1501, 660] on link "Main Channel" at bounding box center [1499, 657] width 37 height 36
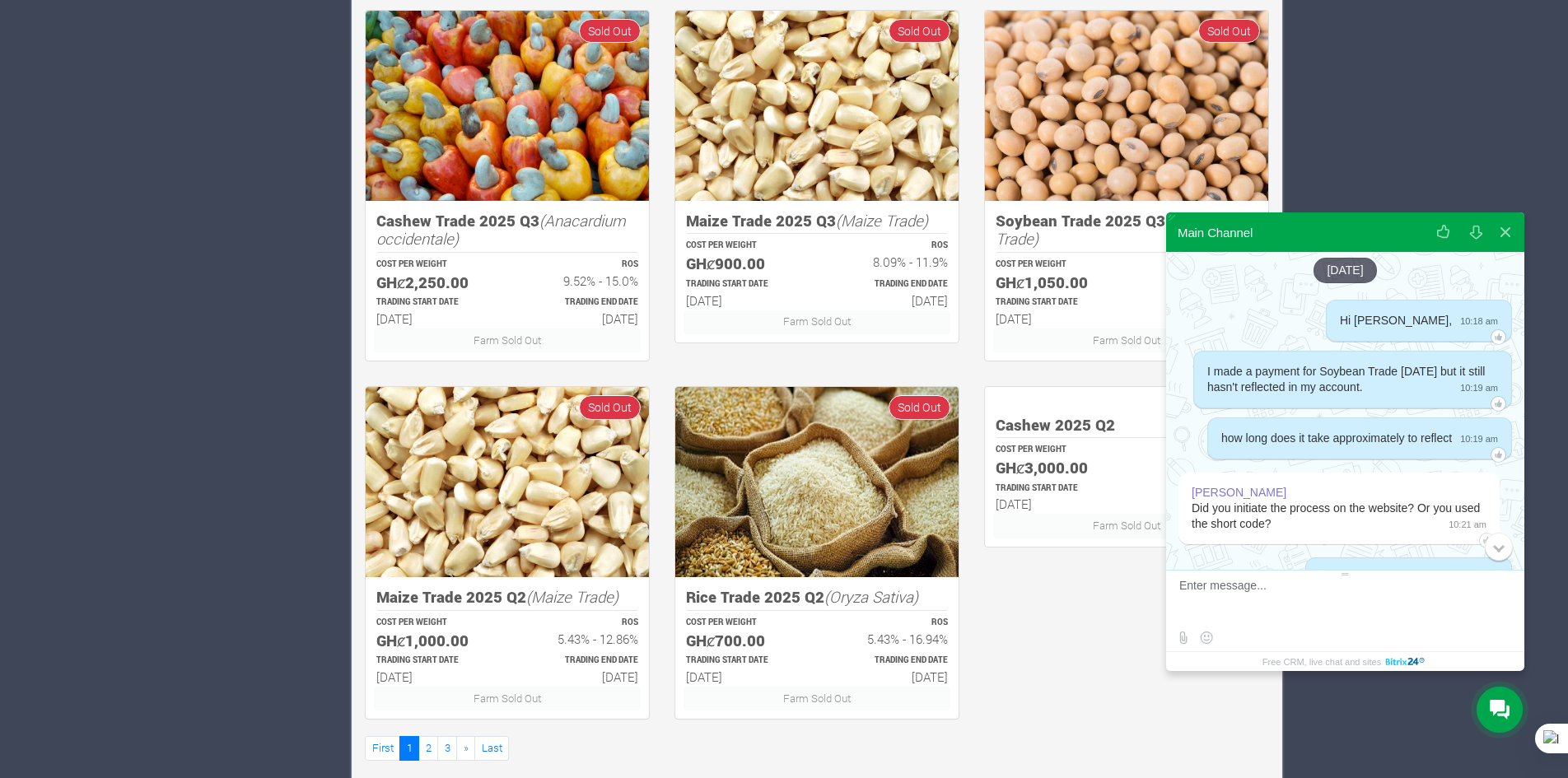
scroll to position [577, 0]
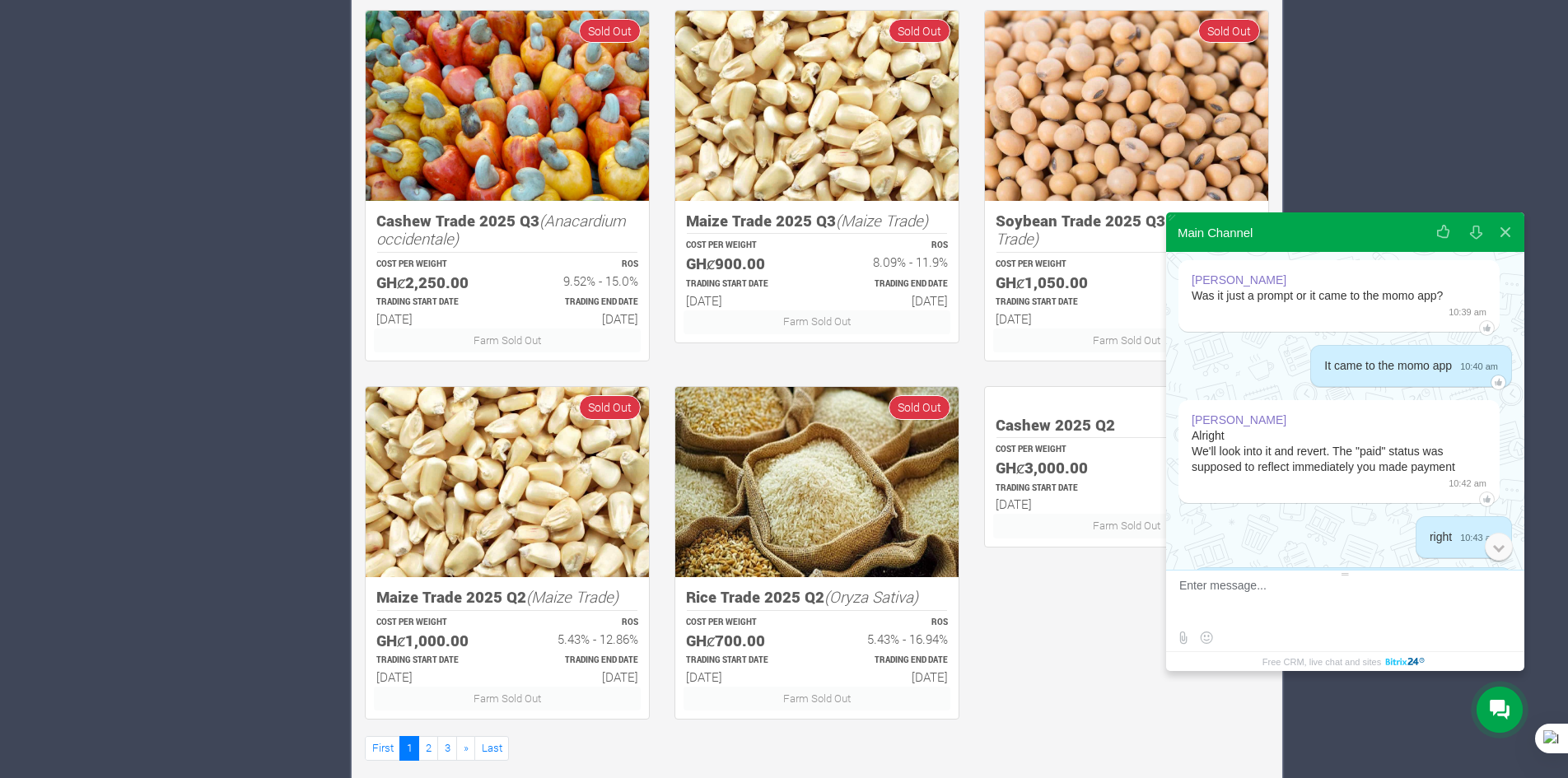
click at [1506, 553] on div "0" at bounding box center [1498, 546] width 28 height 28
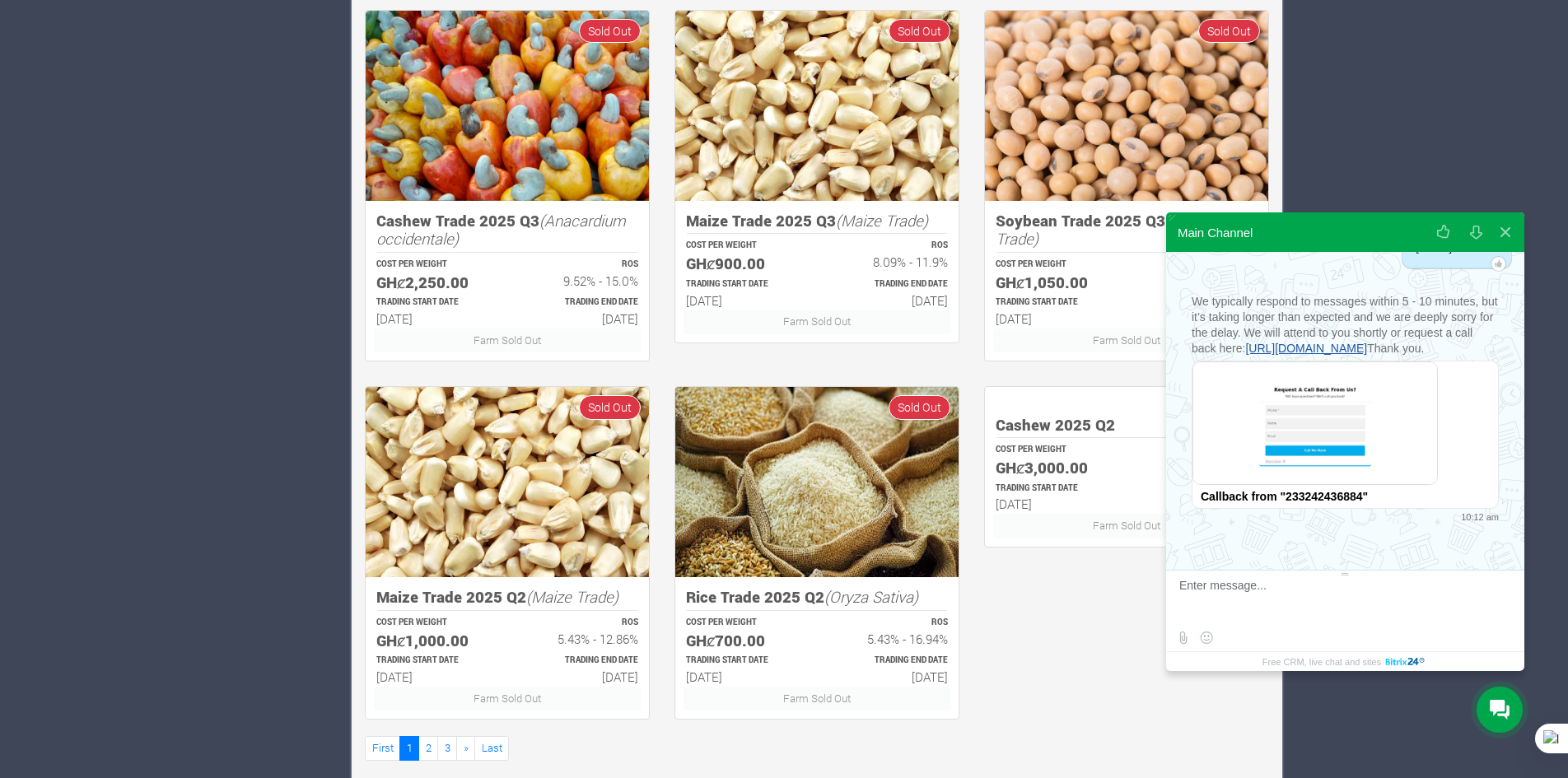
scroll to position [4626, 0]
